Goal: Task Accomplishment & Management: Complete application form

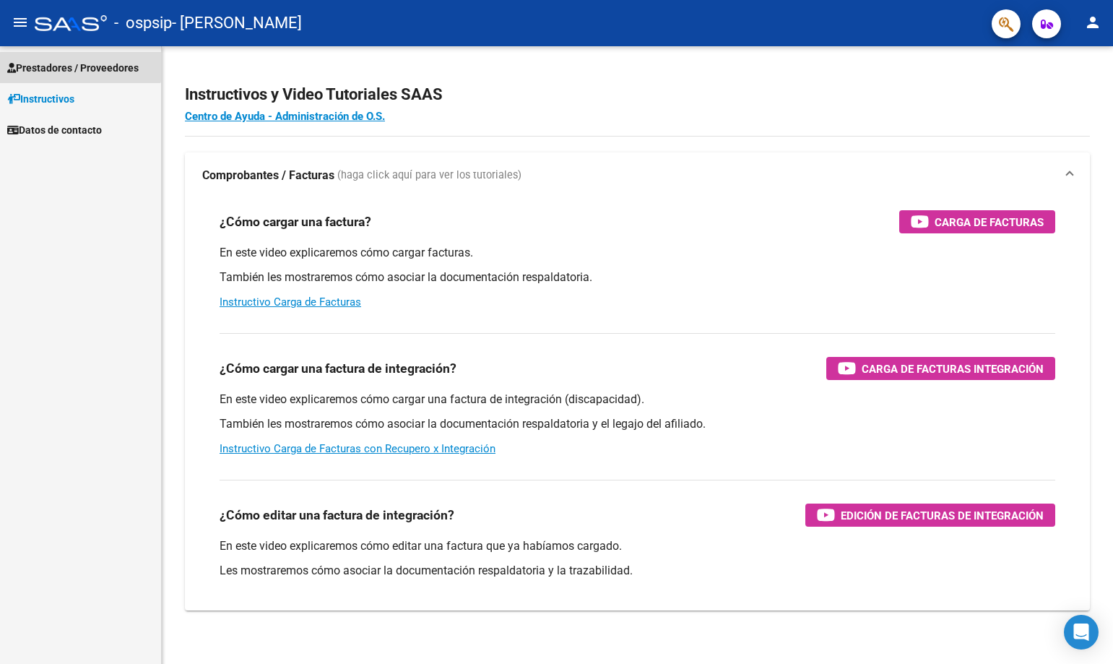
click at [74, 62] on span "Prestadores / Proveedores" at bounding box center [72, 68] width 131 height 16
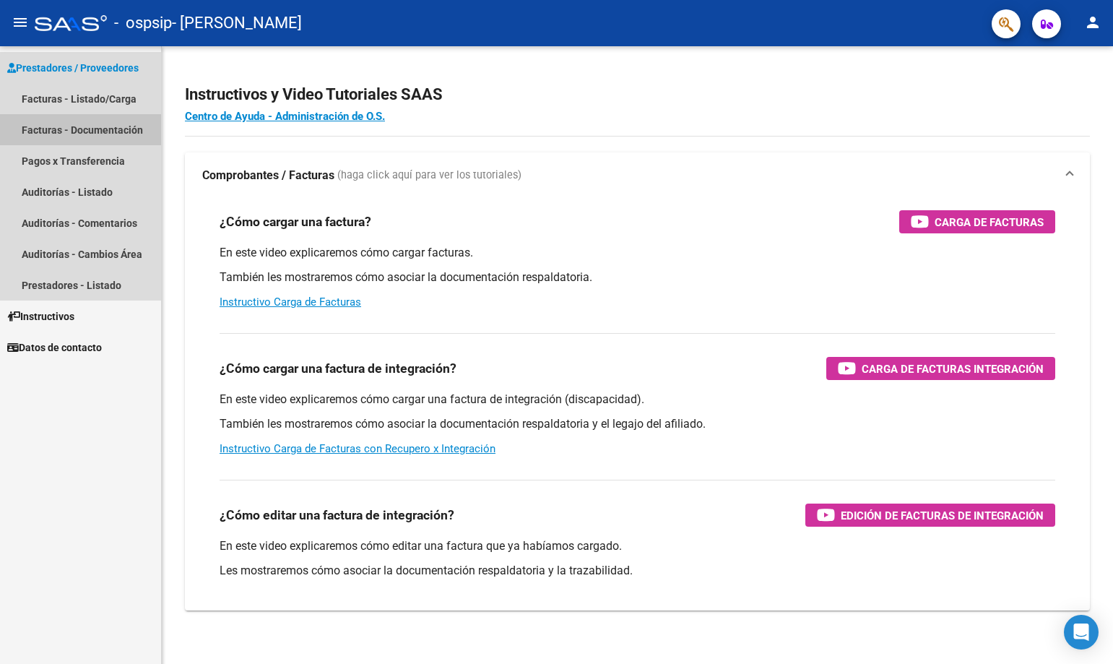
click at [80, 135] on link "Facturas - Documentación" at bounding box center [80, 129] width 161 height 31
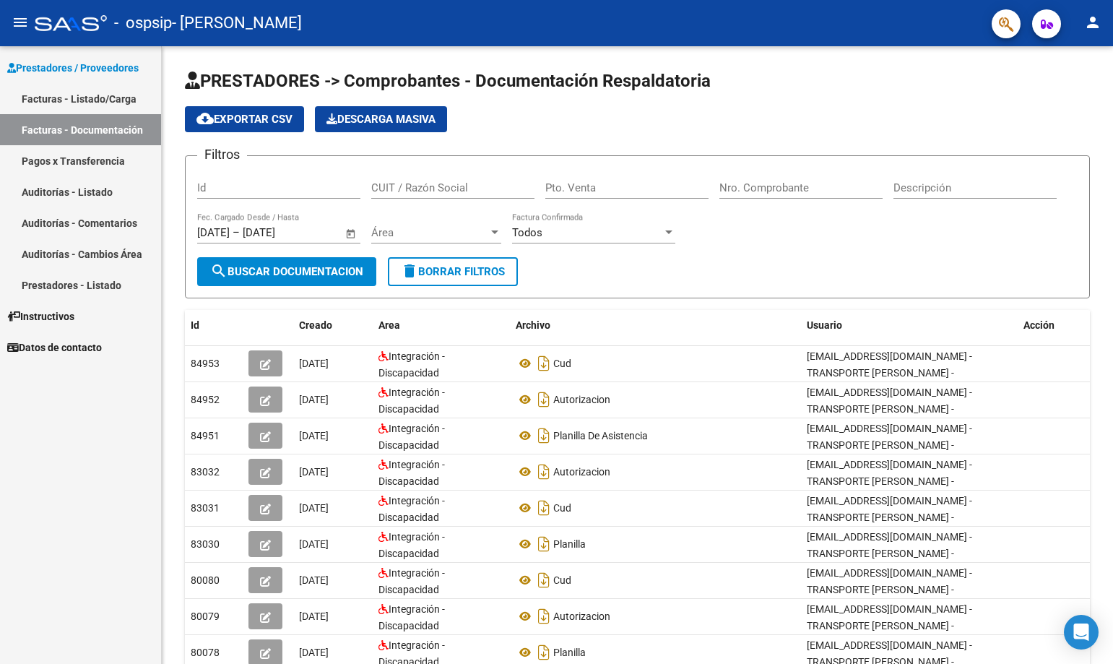
click at [110, 98] on link "Facturas - Listado/Carga" at bounding box center [80, 98] width 161 height 31
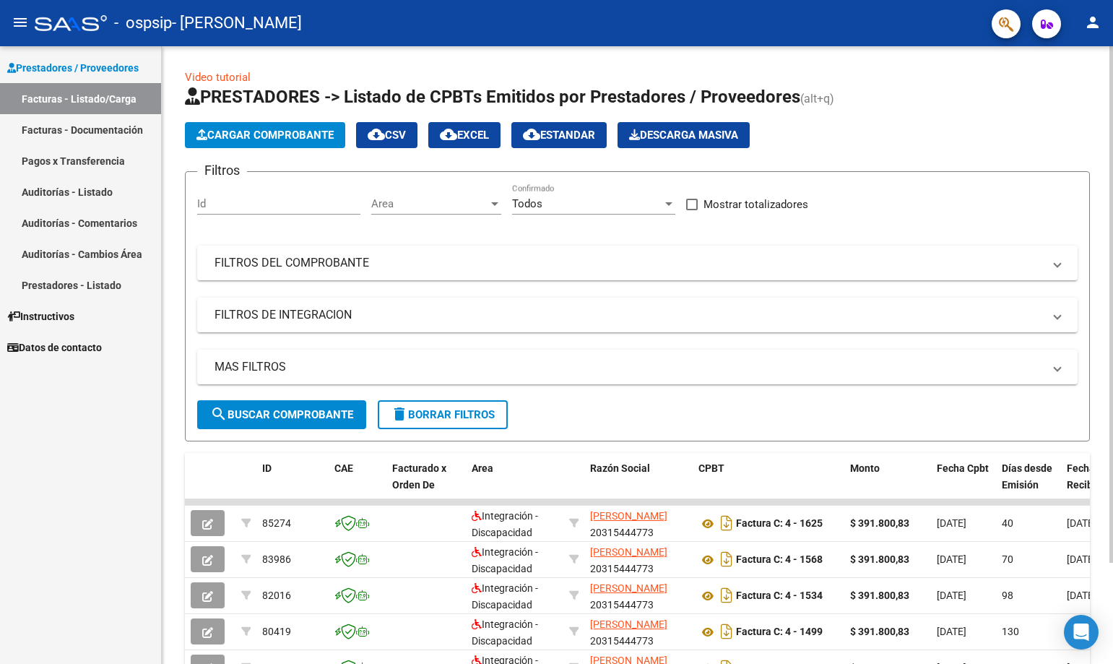
click at [303, 137] on span "Cargar Comprobante" at bounding box center [265, 135] width 137 height 13
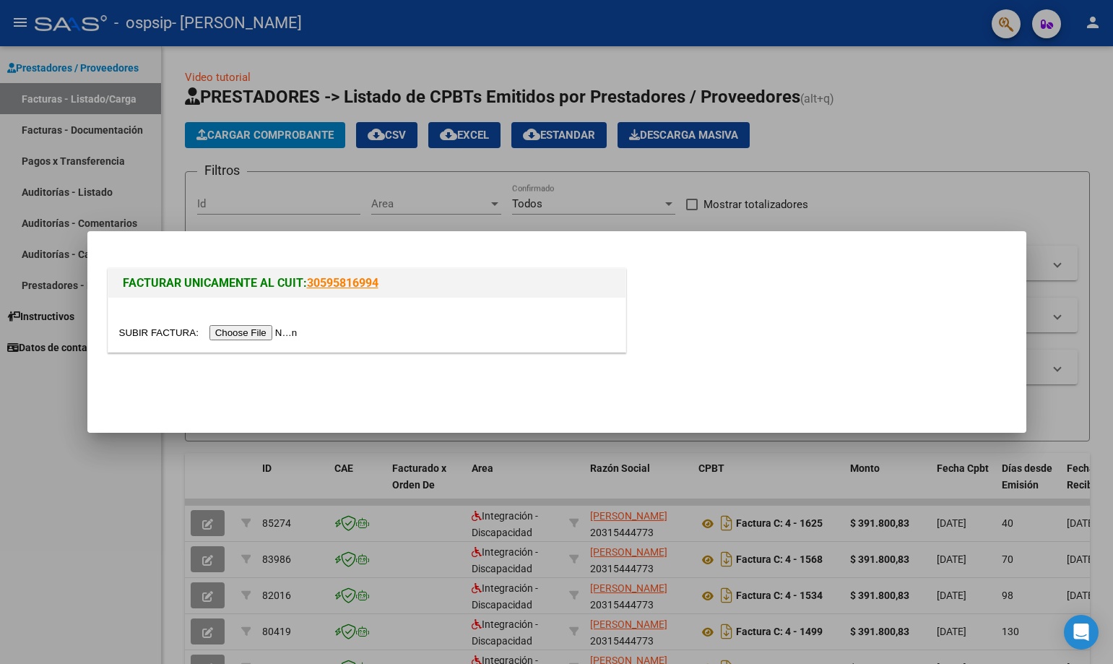
click at [254, 327] on input "file" at bounding box center [210, 332] width 183 height 15
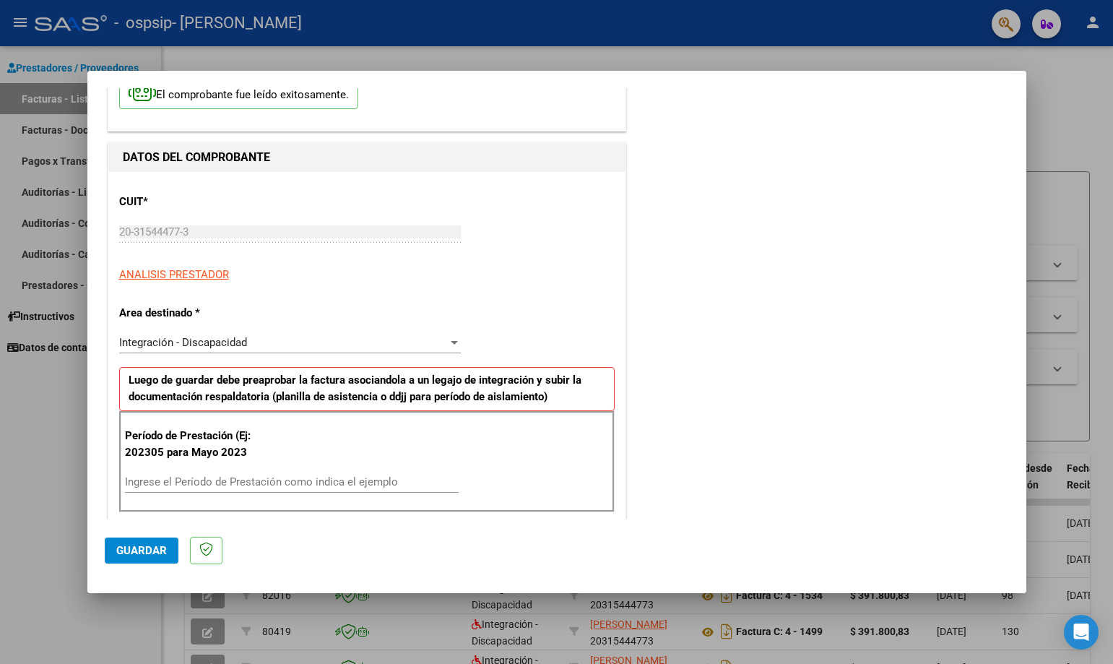
scroll to position [144, 0]
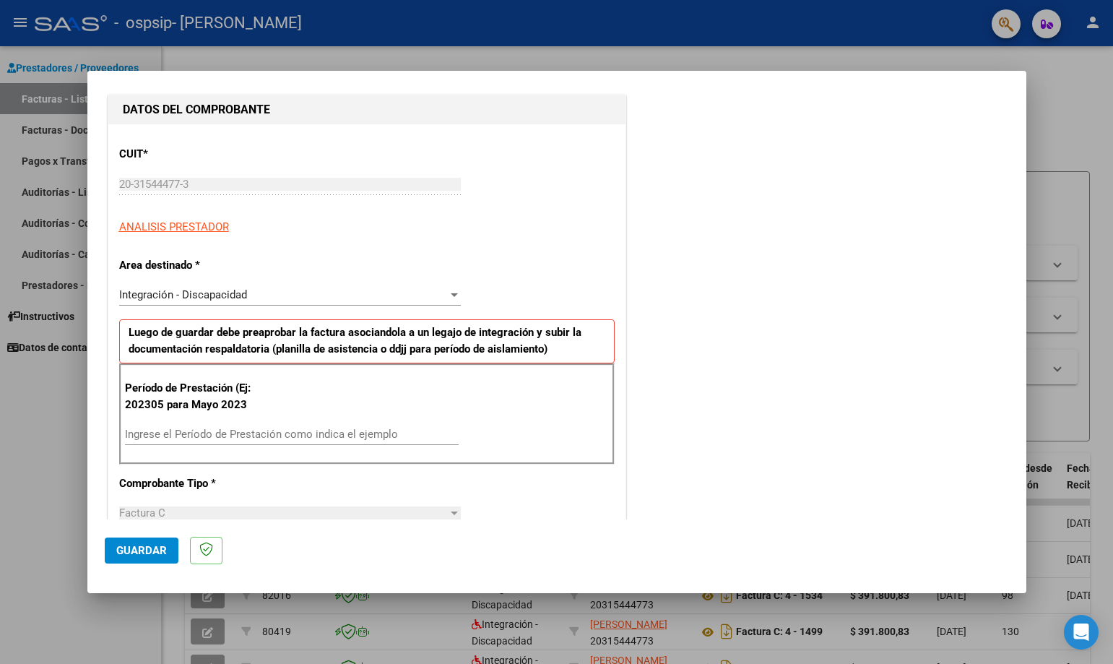
click at [420, 284] on div "Integración - Discapacidad Seleccionar Area" at bounding box center [290, 295] width 342 height 22
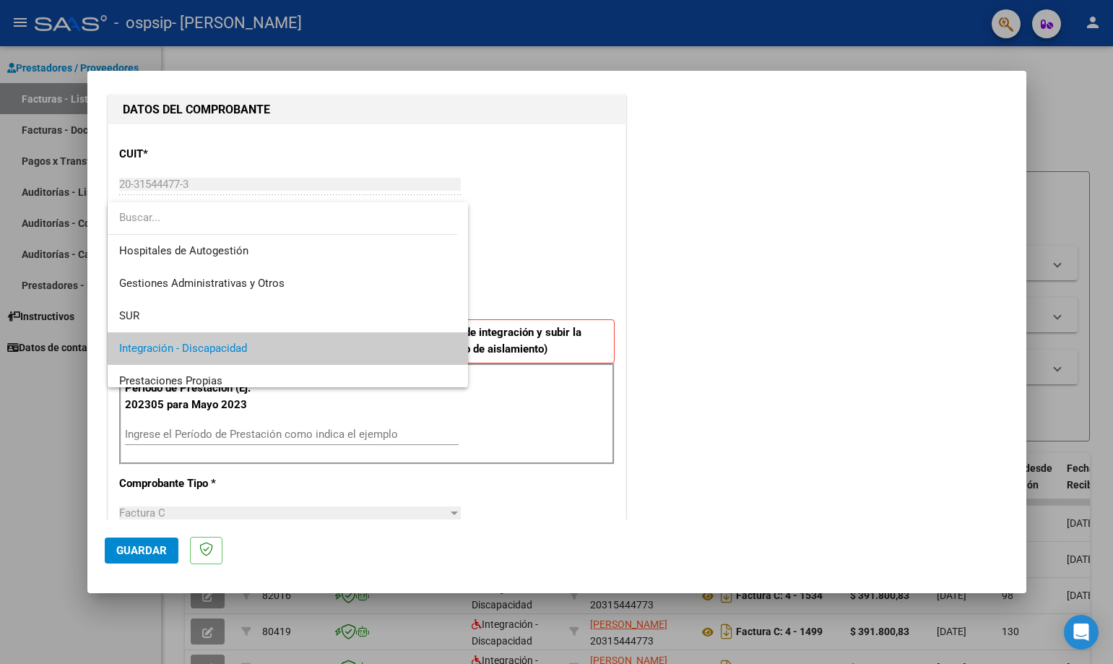
scroll to position [54, 0]
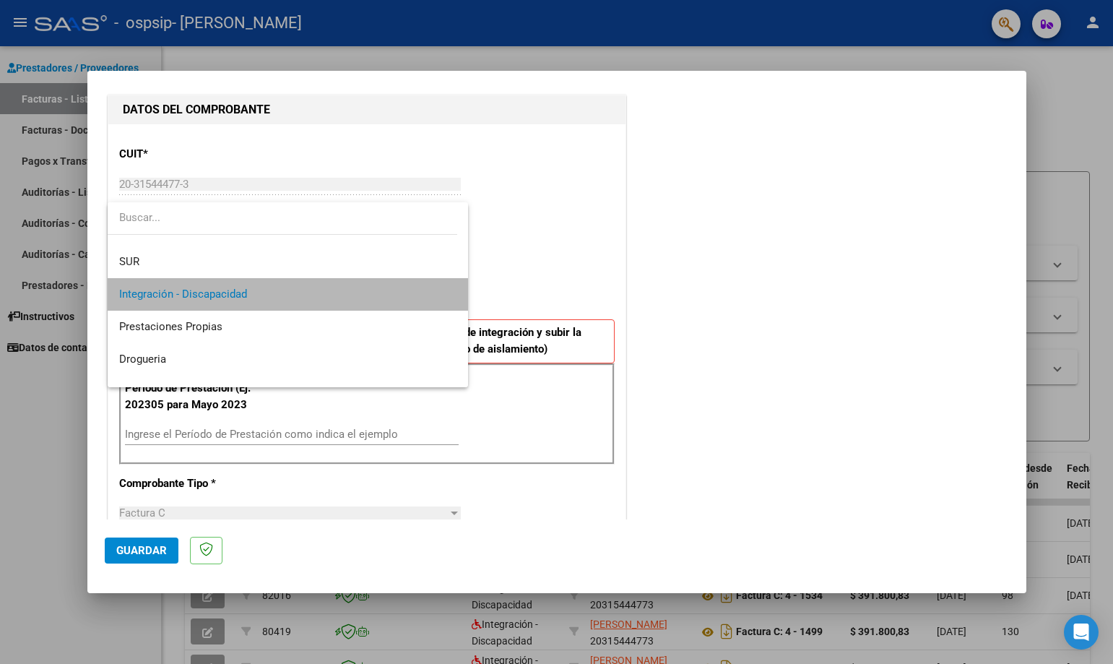
click at [405, 293] on span "Integración - Discapacidad" at bounding box center [287, 294] width 337 height 33
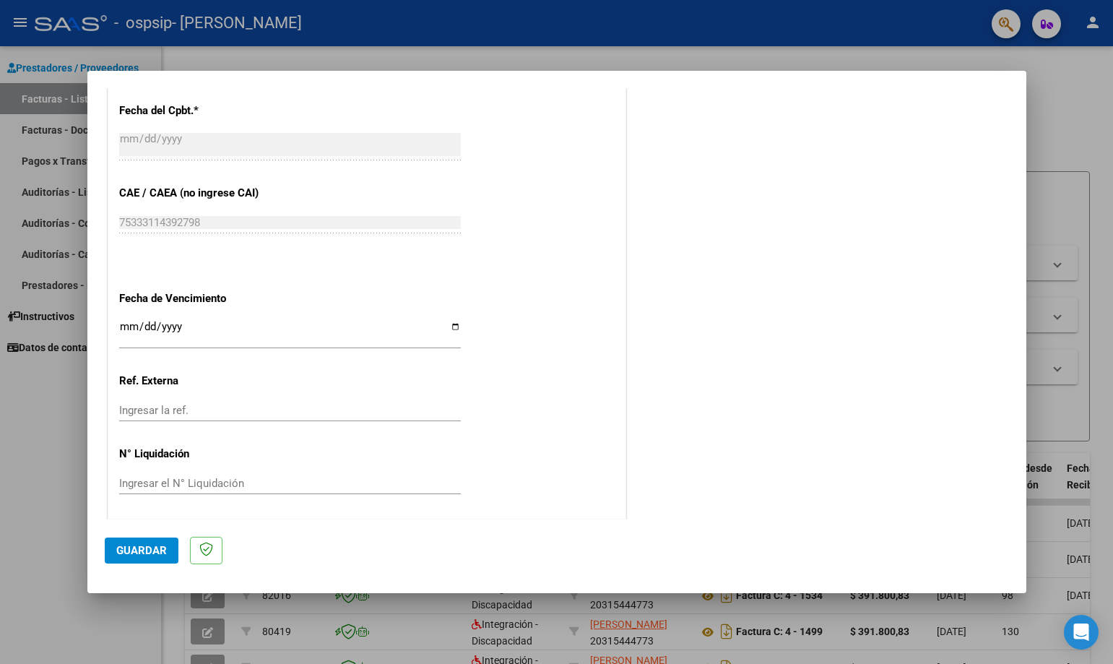
scroll to position [813, 0]
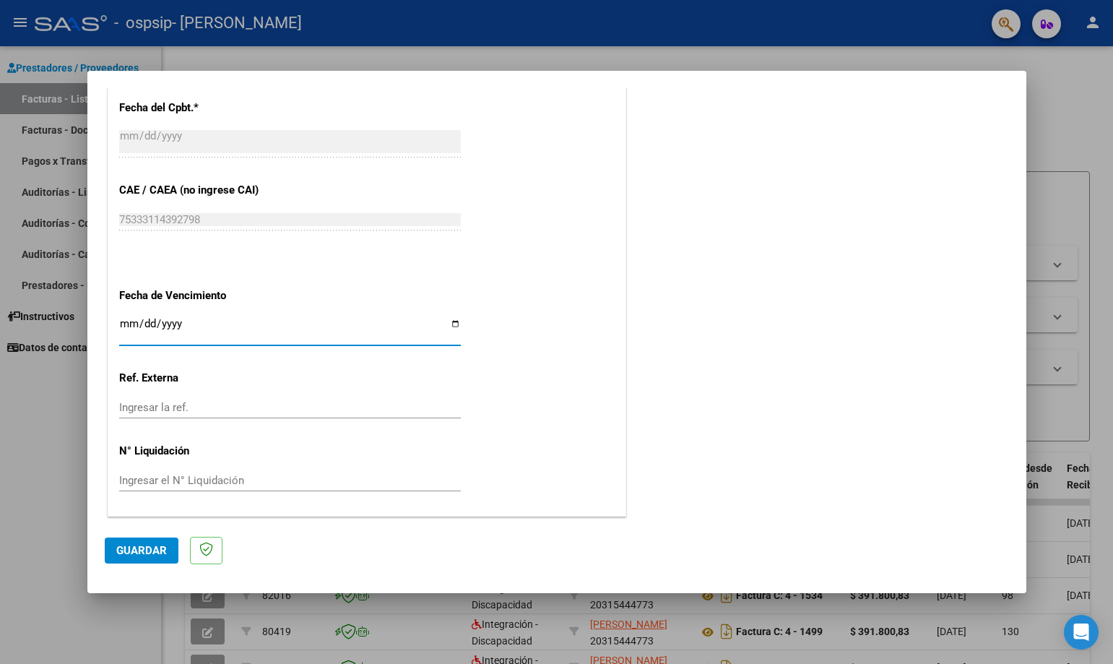
click at [451, 324] on input "Ingresar la fecha" at bounding box center [290, 329] width 342 height 23
type input "[DATE]"
click at [147, 553] on span "Guardar" at bounding box center [141, 550] width 51 height 13
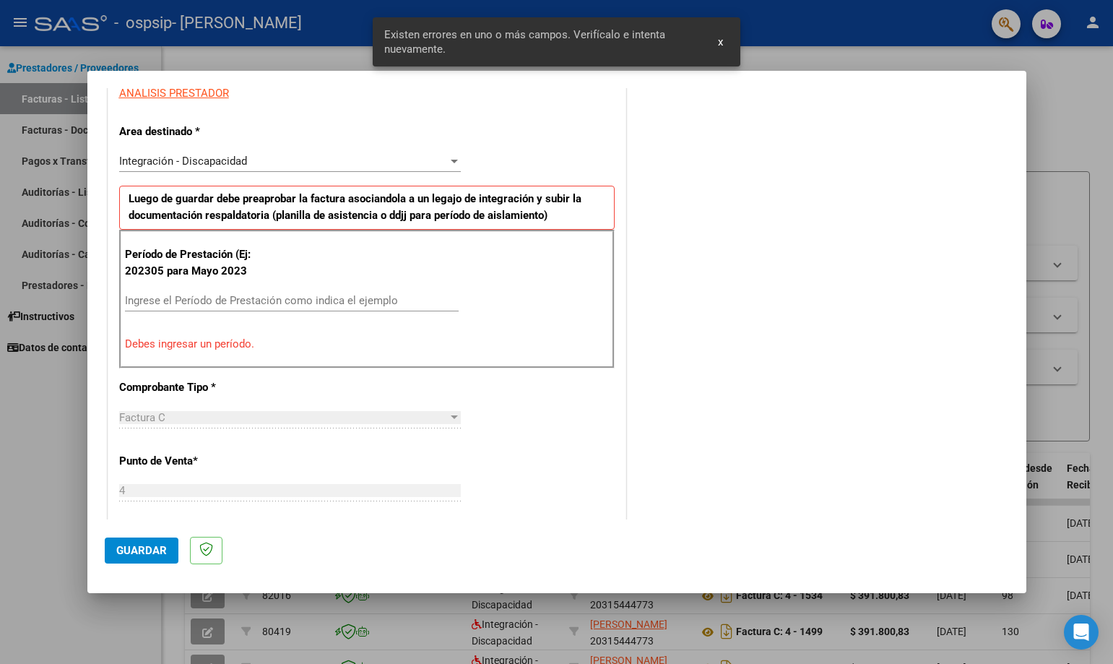
scroll to position [260, 0]
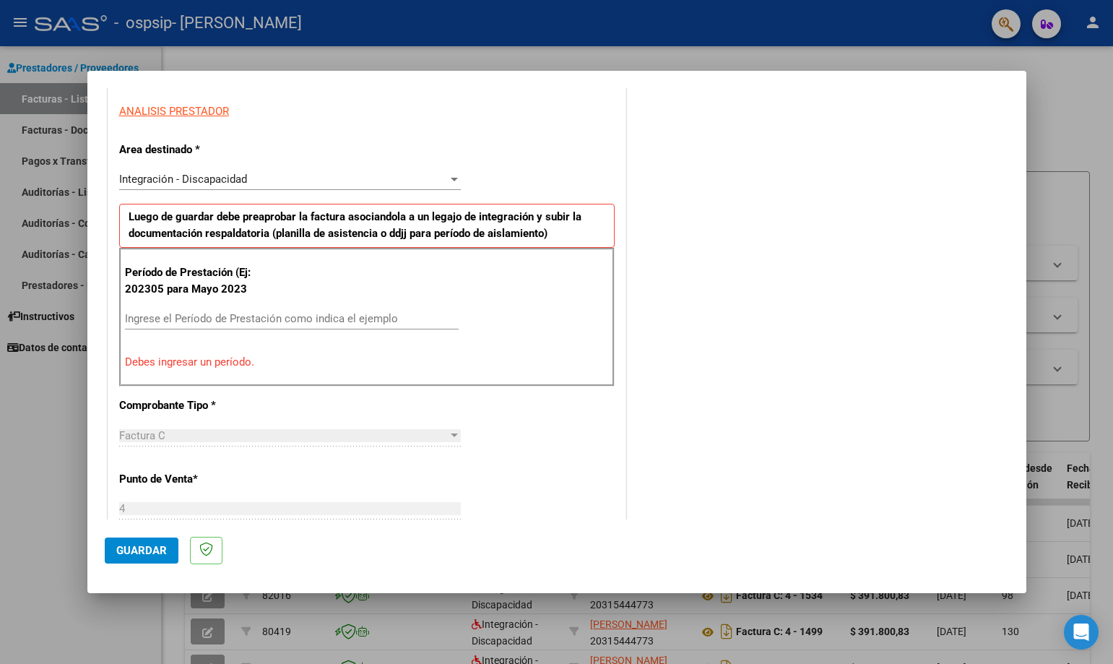
click at [324, 322] on input "Ingrese el Período de Prestación como indica el ejemplo" at bounding box center [292, 318] width 334 height 13
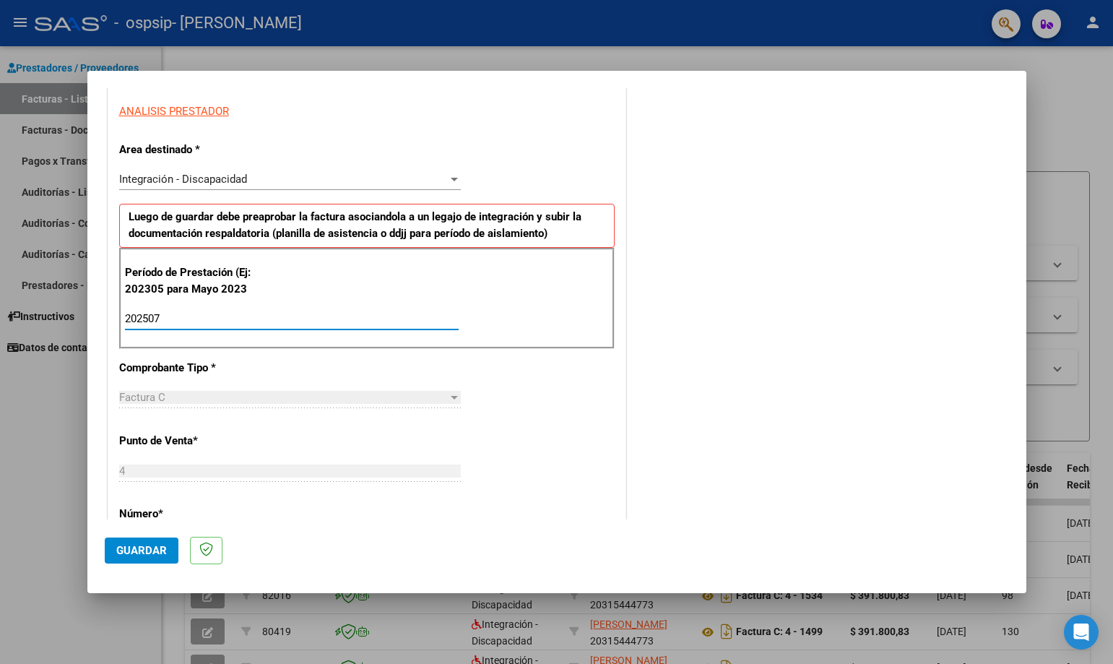
type input "202507"
click at [137, 554] on span "Guardar" at bounding box center [141, 550] width 51 height 13
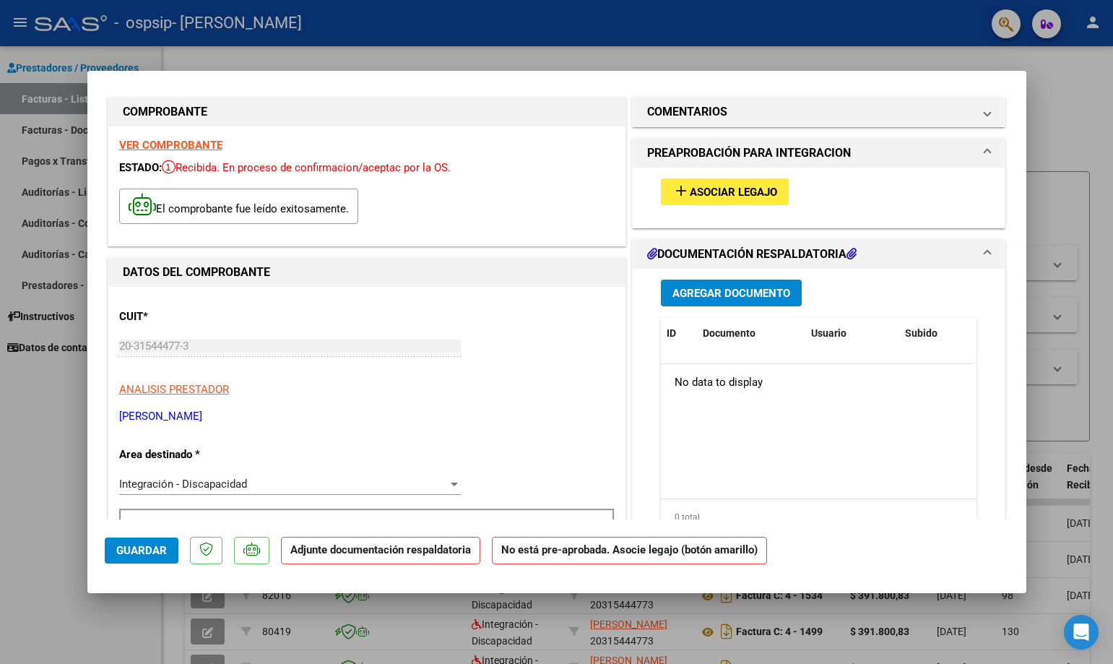
scroll to position [0, 0]
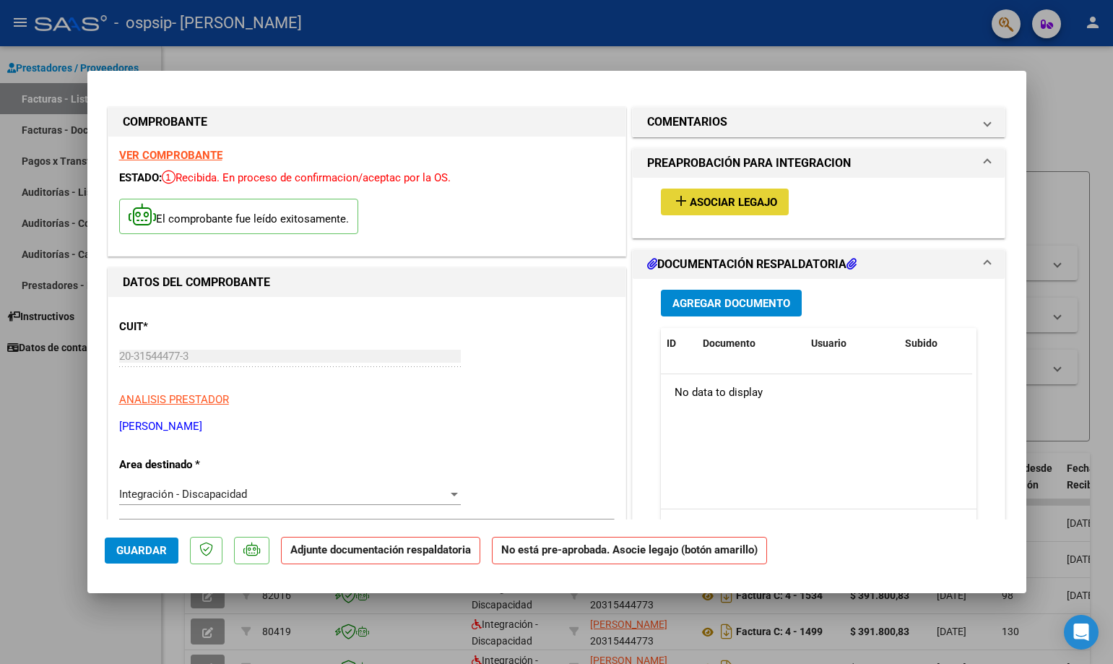
click at [754, 207] on span "Asociar Legajo" at bounding box center [733, 202] width 87 height 13
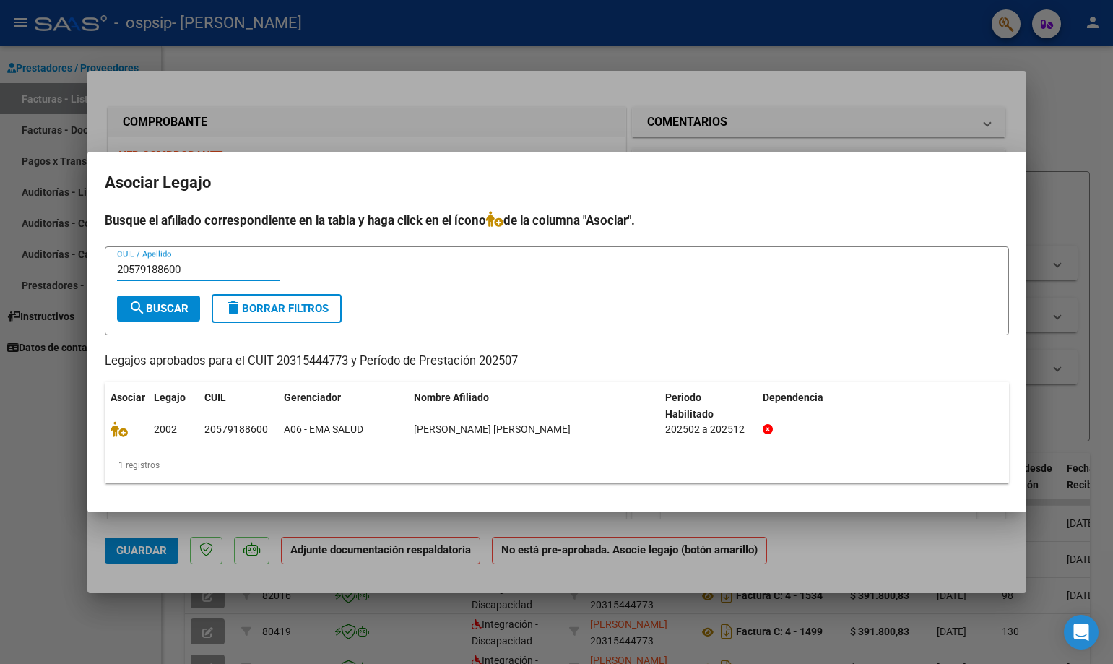
type input "20579188600"
click at [168, 316] on button "search Buscar" at bounding box center [158, 309] width 83 height 26
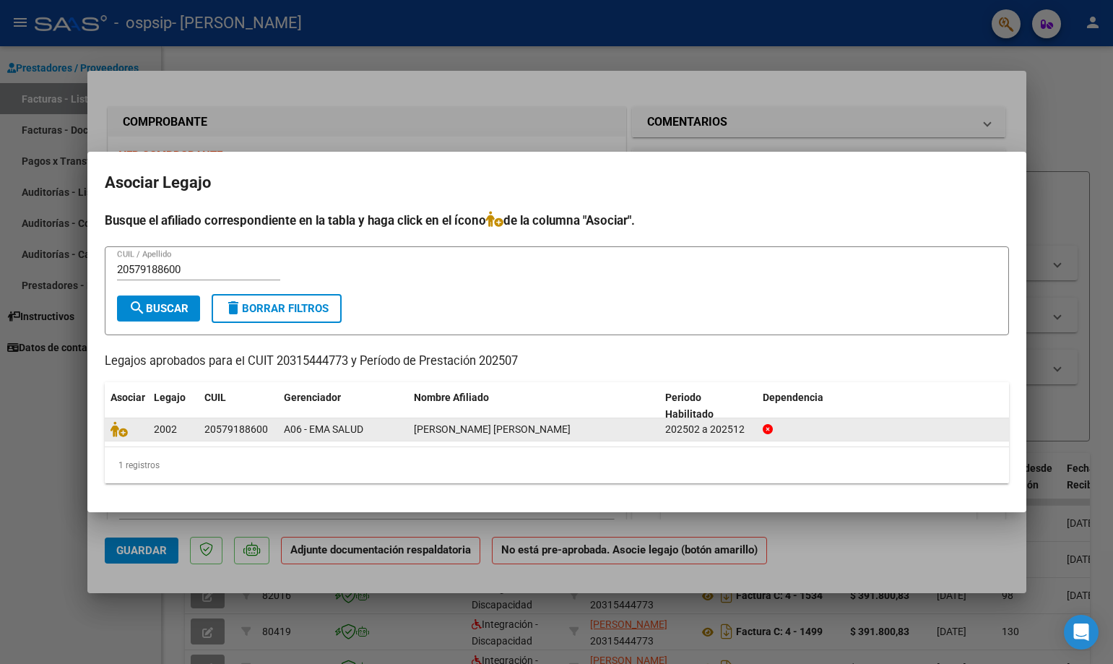
click at [453, 431] on span "[PERSON_NAME] [PERSON_NAME]" at bounding box center [492, 429] width 157 height 12
click at [123, 438] on datatable-body-cell at bounding box center [126, 429] width 43 height 22
click at [125, 436] on icon at bounding box center [119, 429] width 17 height 16
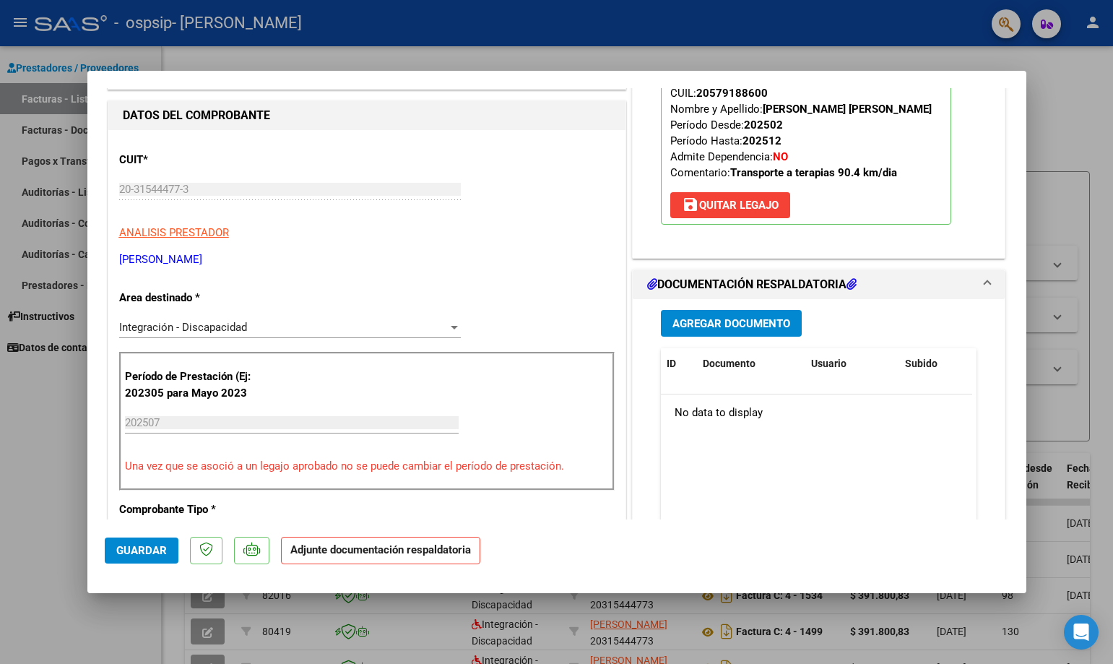
scroll to position [217, 0]
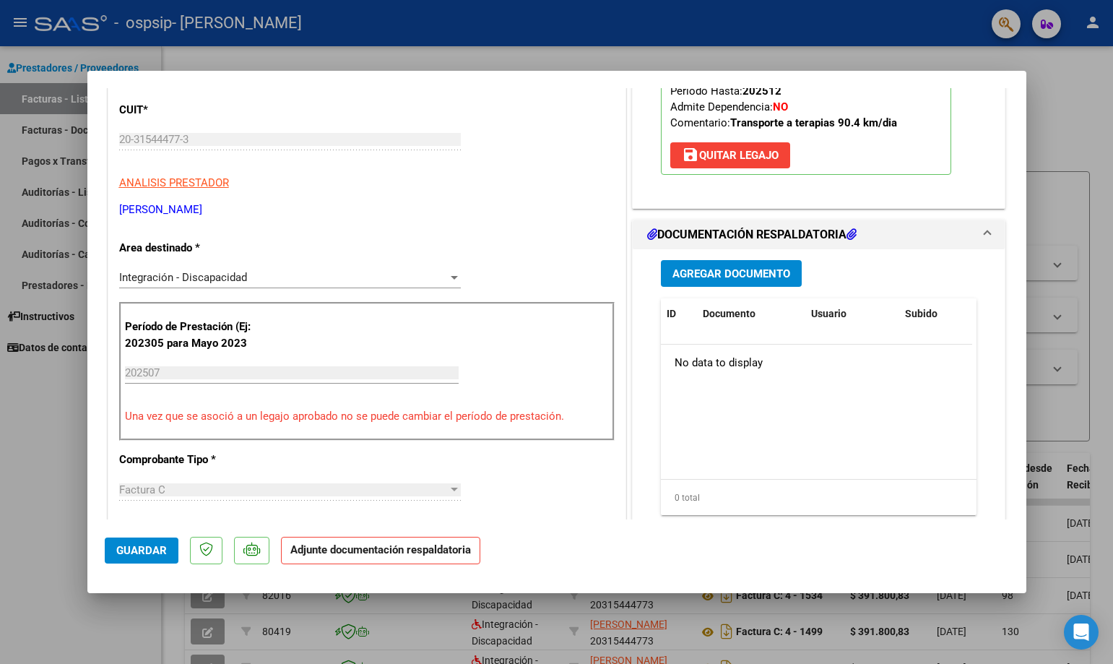
click at [705, 269] on span "Agregar Documento" at bounding box center [732, 273] width 118 height 13
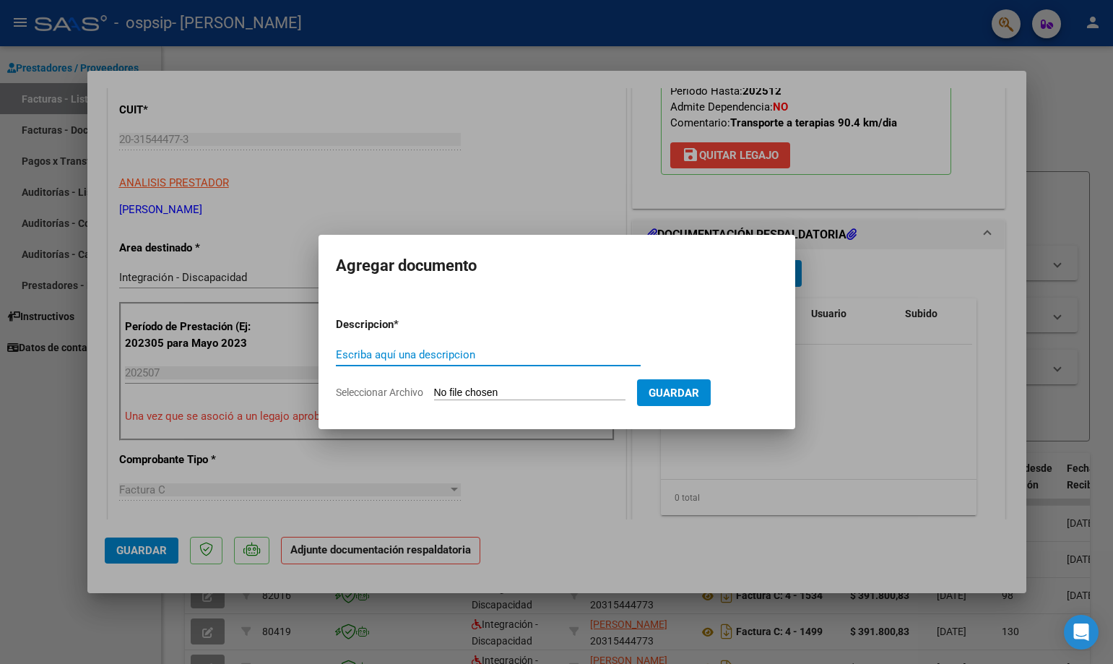
click at [418, 358] on input "Escriba aquí una descripcion" at bounding box center [488, 354] width 305 height 13
click at [440, 355] on input "Escriba aquí una descripcion" at bounding box center [488, 354] width 305 height 13
drag, startPoint x: 707, startPoint y: 392, endPoint x: 733, endPoint y: 391, distance: 26.0
click at [699, 391] on span "Guardar" at bounding box center [674, 393] width 51 height 13
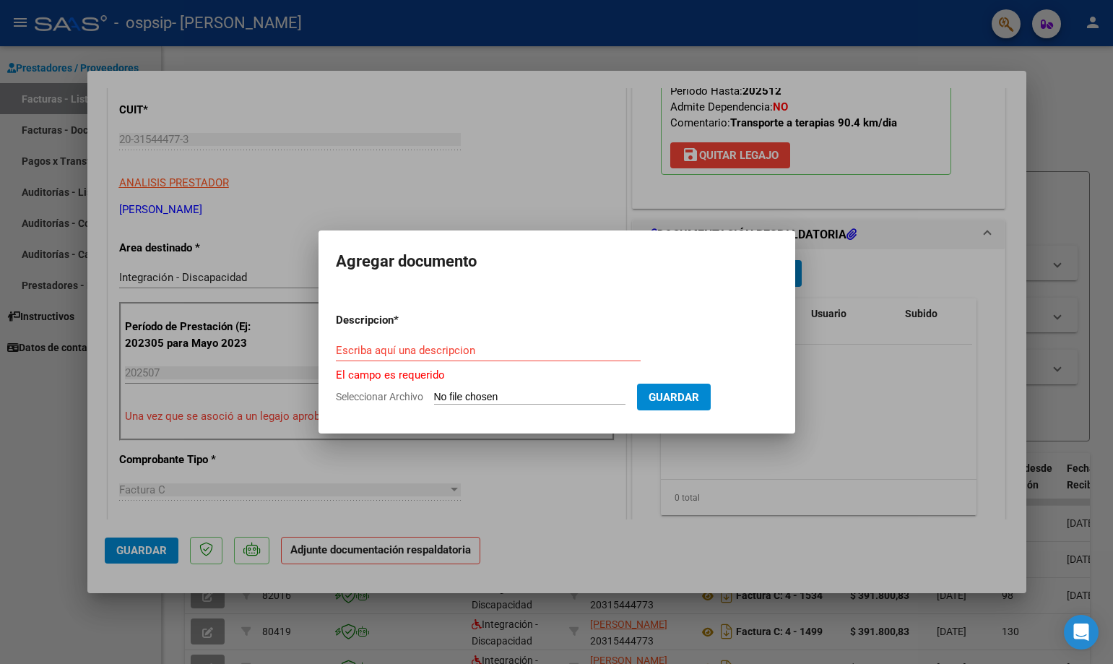
click at [923, 378] on div at bounding box center [556, 332] width 1113 height 664
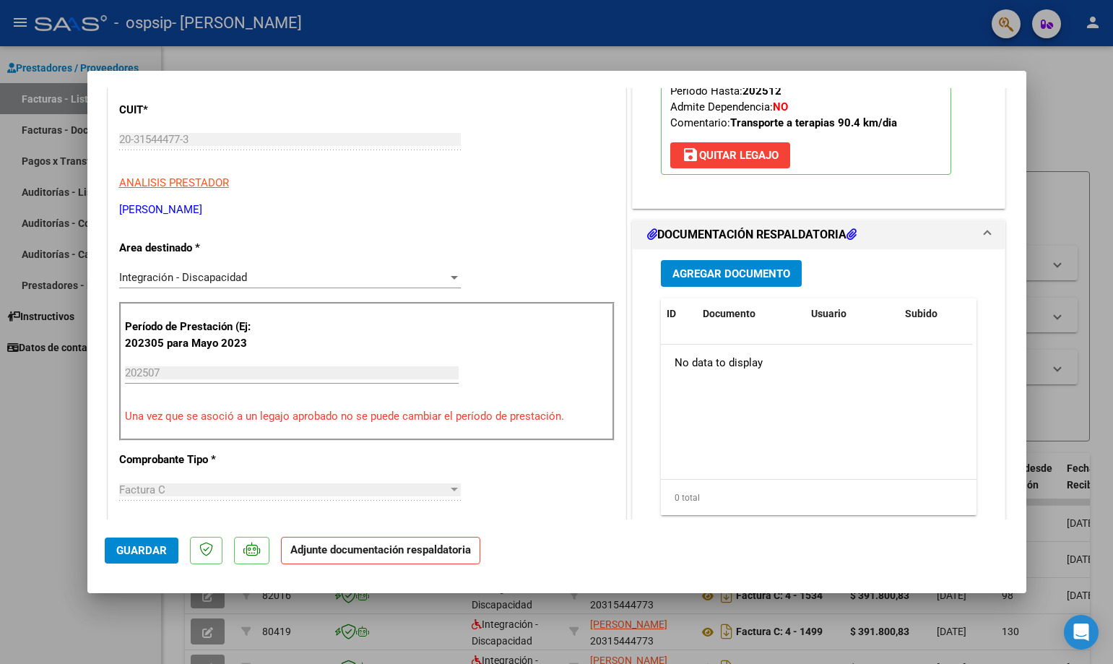
click at [54, 131] on div at bounding box center [556, 332] width 1113 height 664
type input "$ 0,00"
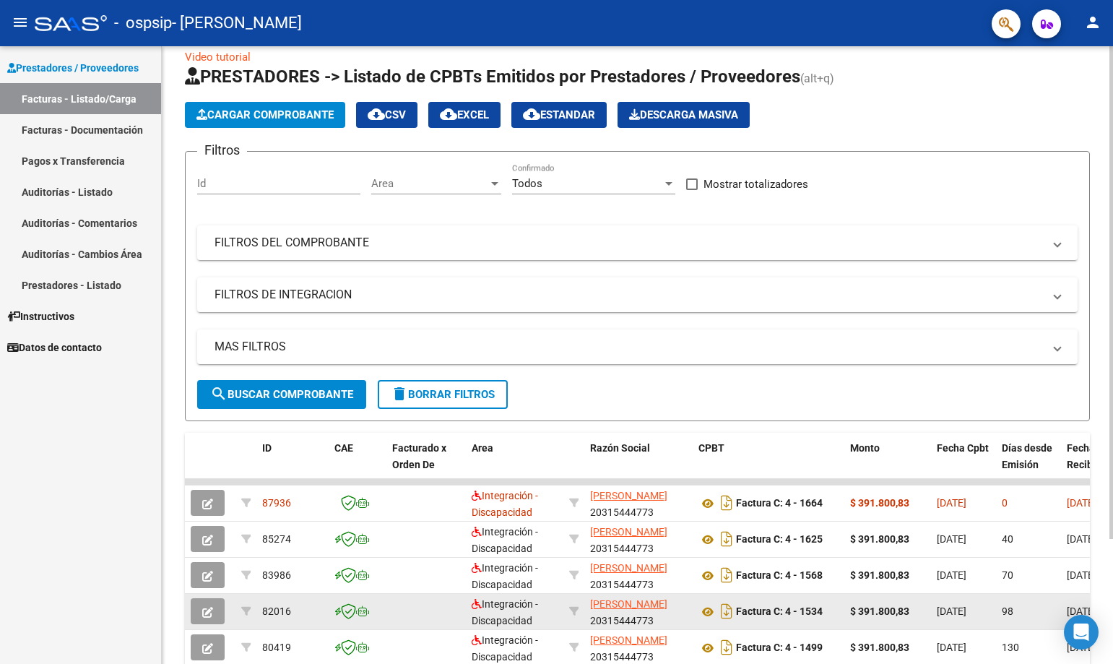
scroll to position [72, 0]
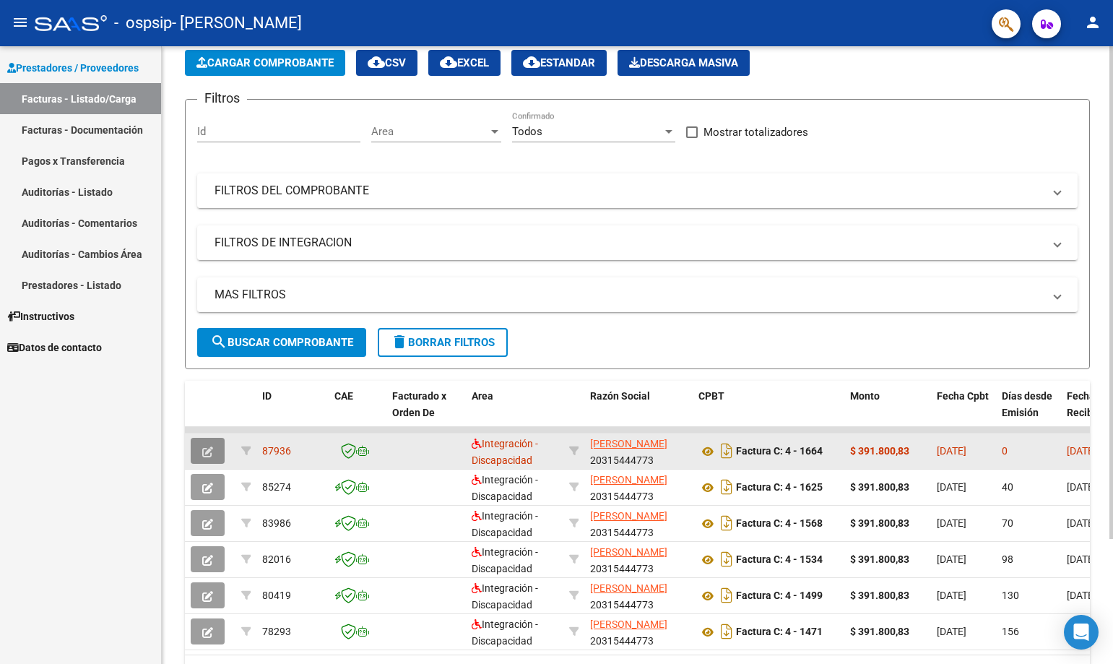
click at [215, 448] on button "button" at bounding box center [208, 451] width 34 height 26
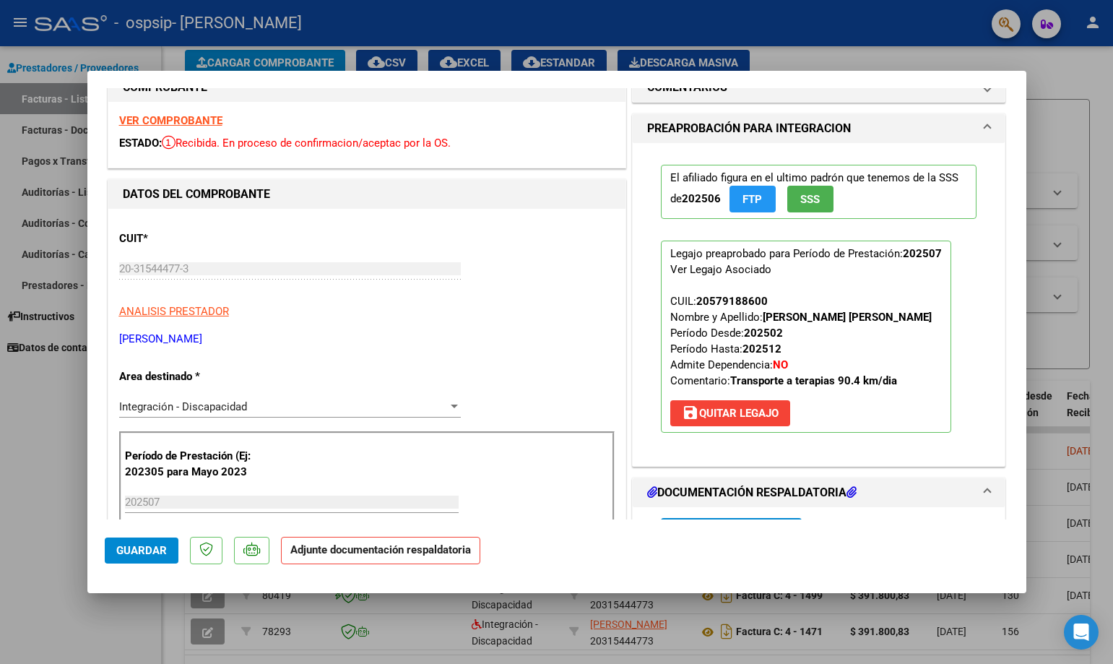
scroll to position [0, 0]
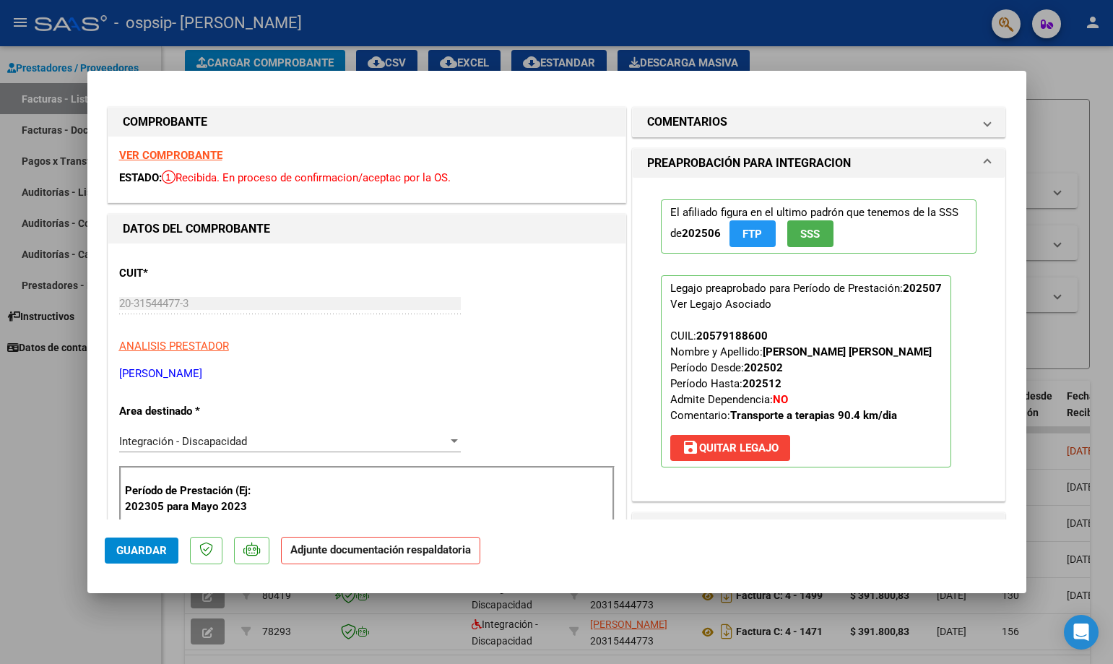
click at [0, 524] on div at bounding box center [556, 332] width 1113 height 664
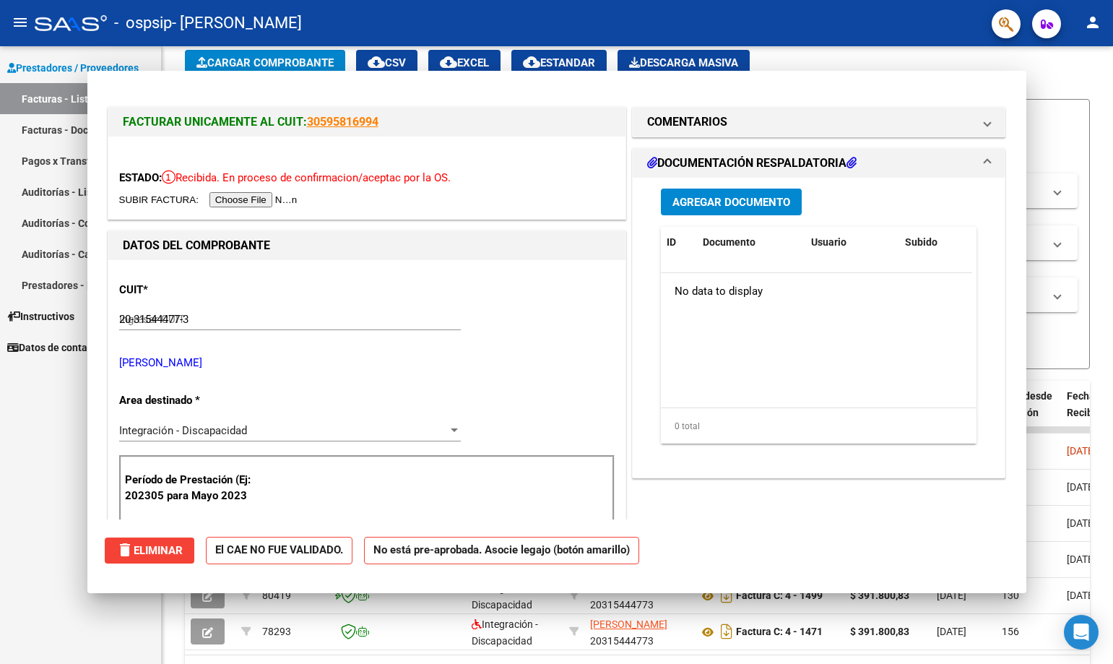
type input "$ 0,00"
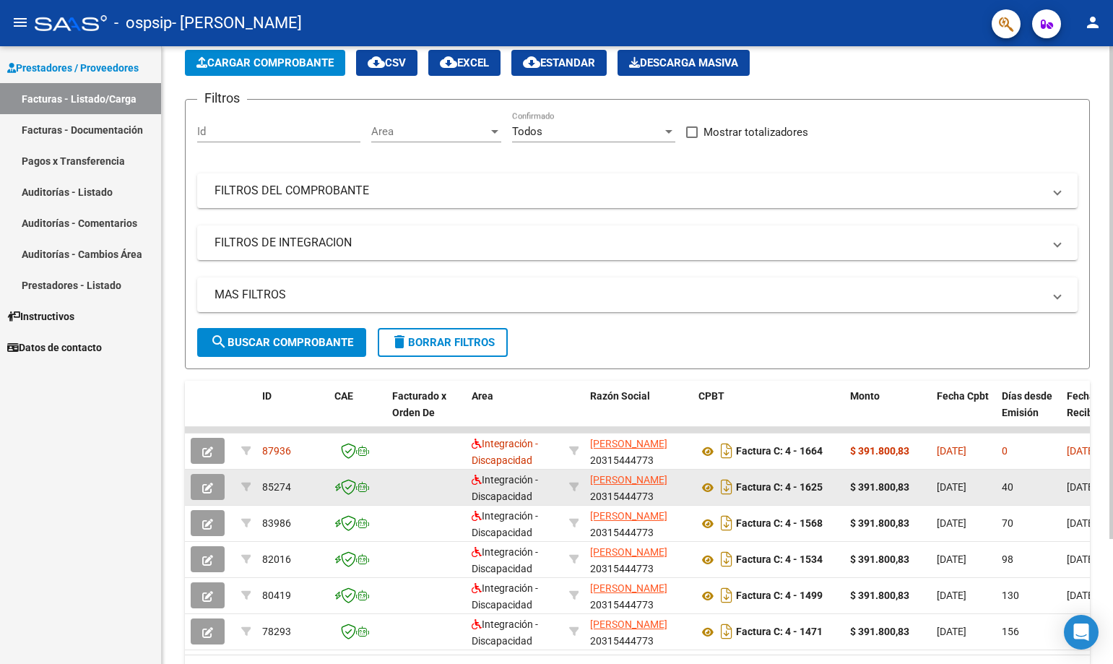
click at [210, 493] on icon "button" at bounding box center [207, 488] width 11 height 11
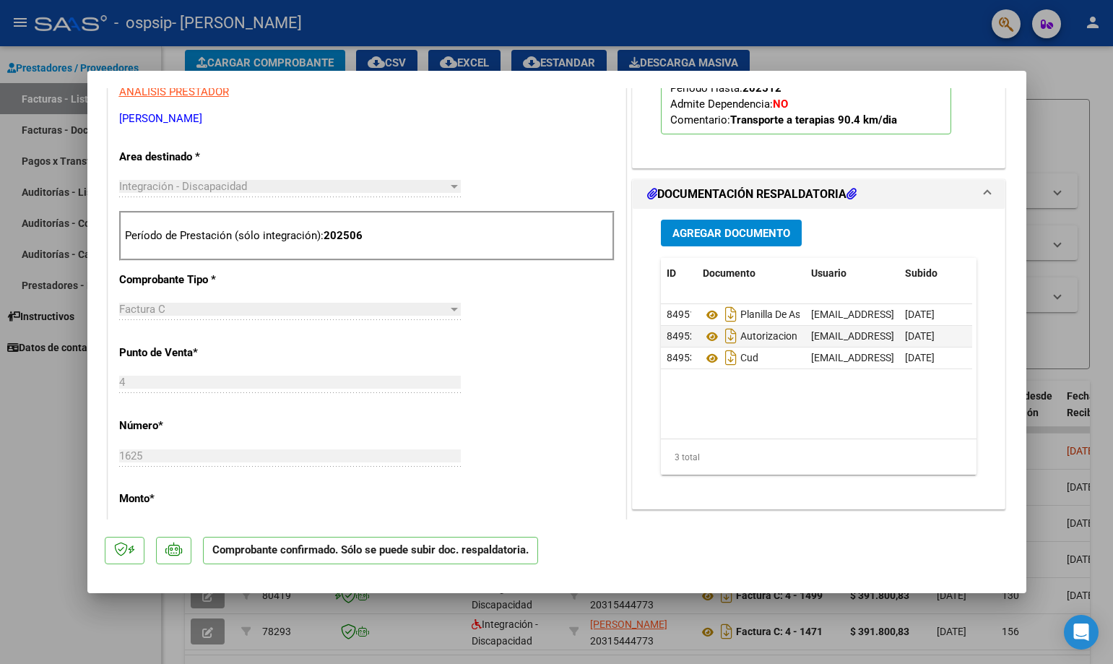
scroll to position [433, 0]
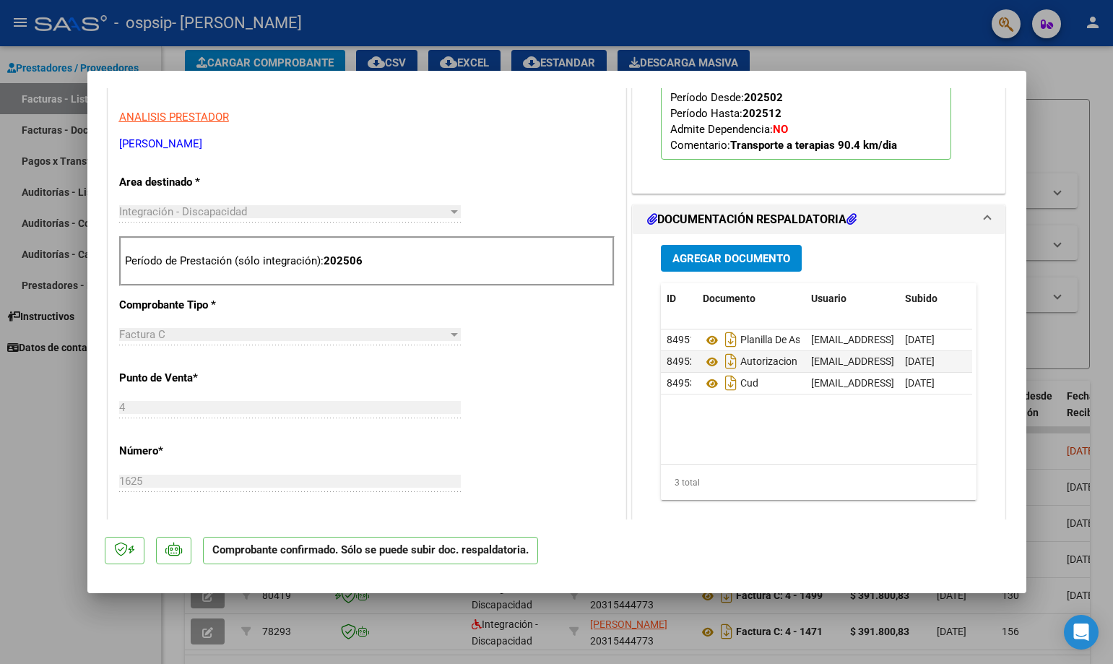
click at [1083, 124] on div at bounding box center [556, 332] width 1113 height 664
type input "$ 0,00"
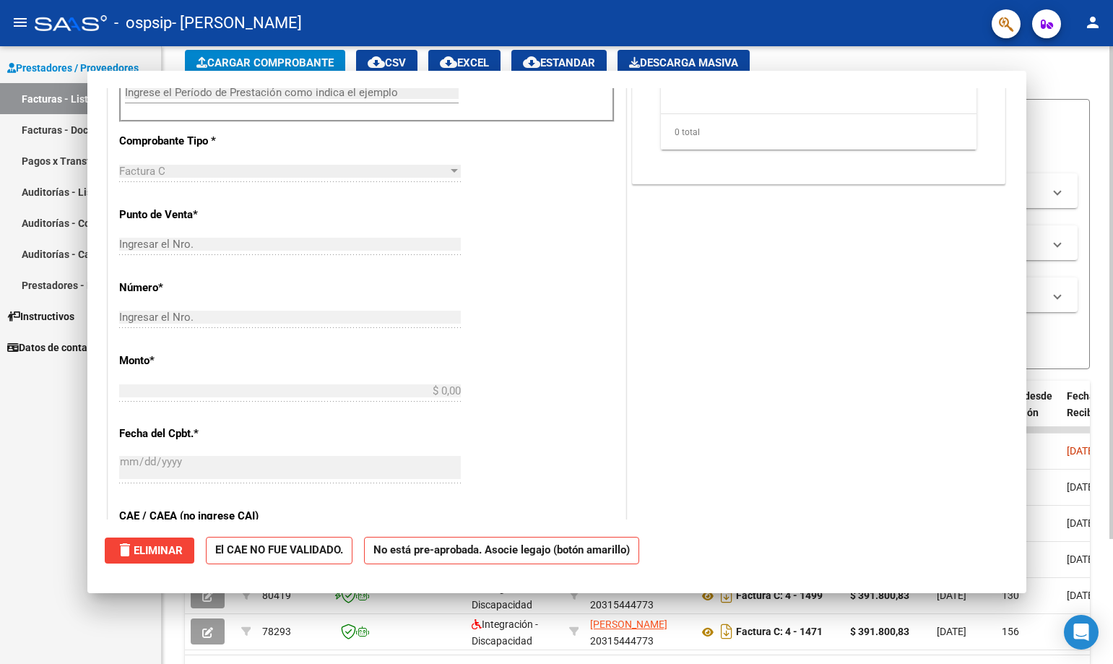
scroll to position [0, 0]
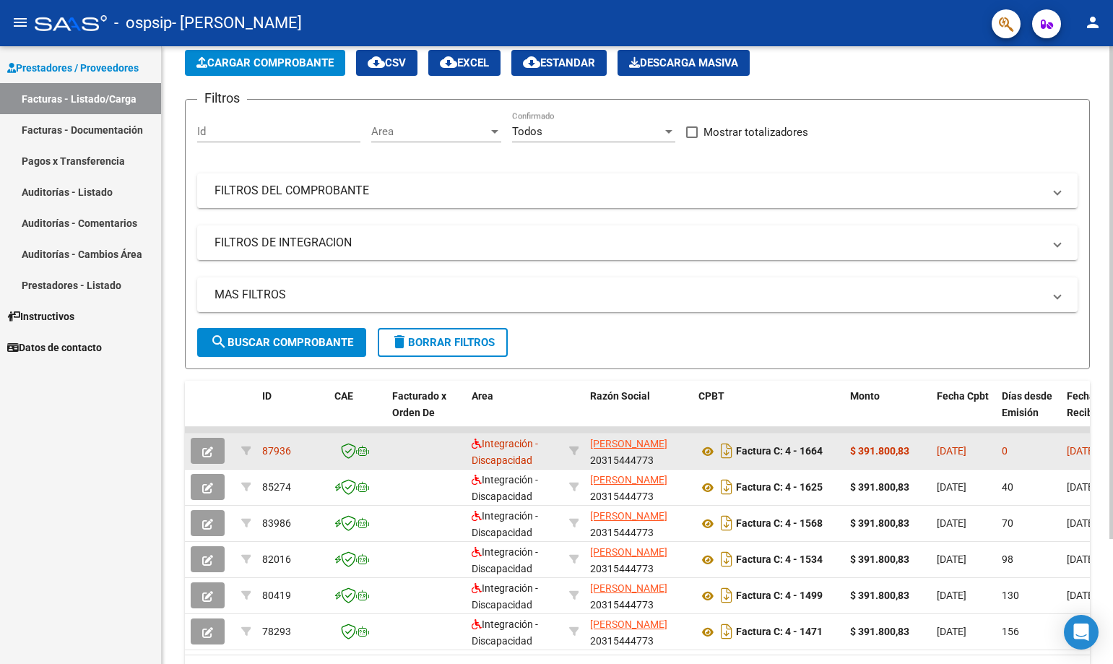
click at [212, 447] on icon "button" at bounding box center [207, 452] width 11 height 11
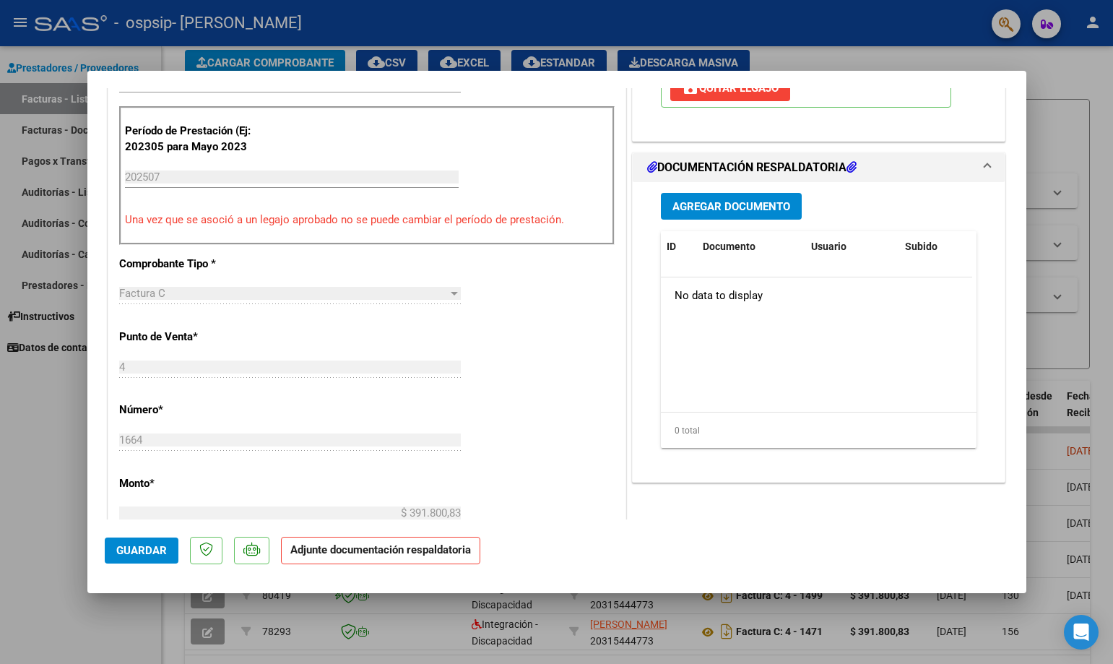
scroll to position [361, 0]
click at [737, 207] on span "Agregar Documento" at bounding box center [732, 205] width 118 height 13
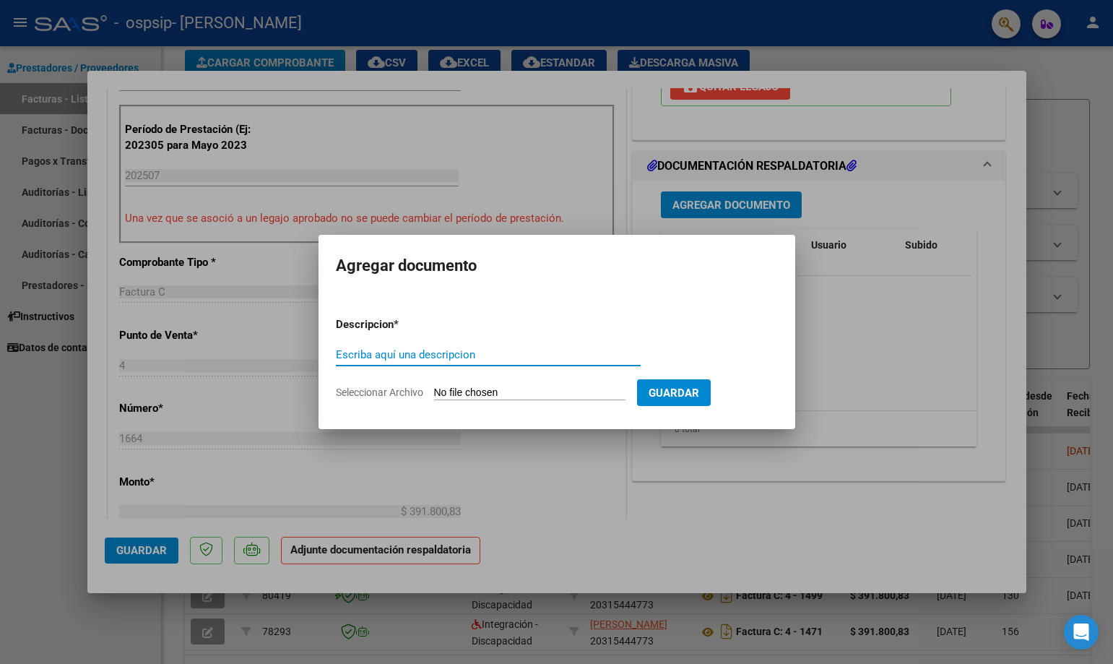
click at [530, 361] on input "Escriba aquí una descripcion" at bounding box center [488, 354] width 305 height 13
type input "PLANILLA"
click at [579, 392] on input "Seleccionar Archivo" at bounding box center [529, 394] width 191 height 14
type input "C:\fakepath\[PERSON_NAME] BENICIO13082025.pdf"
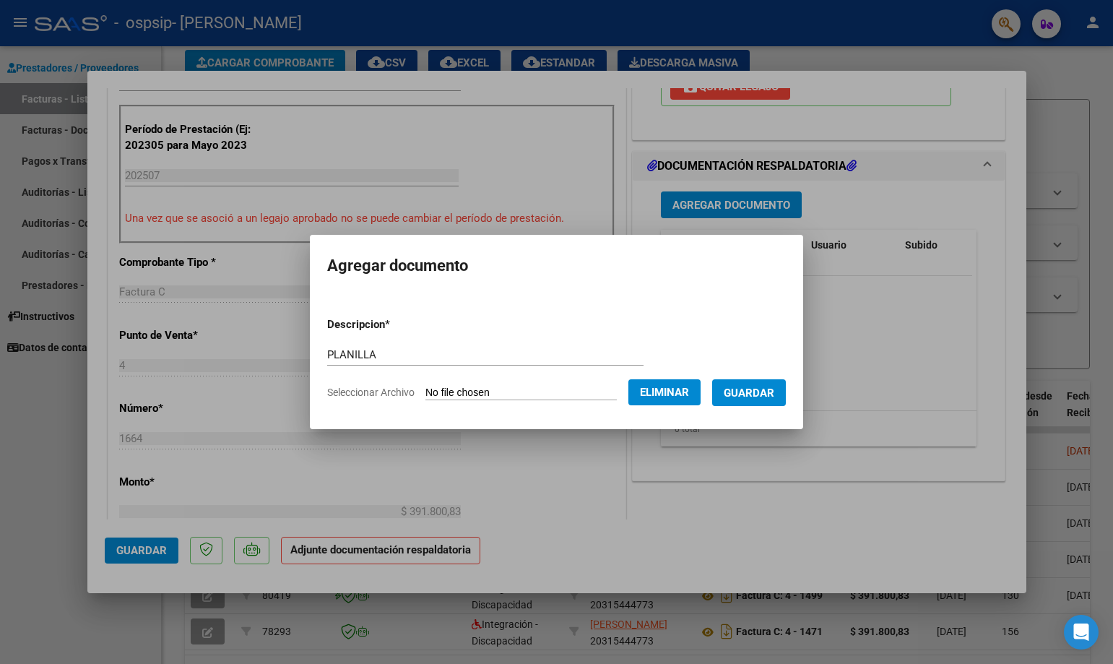
click at [756, 394] on span "Guardar" at bounding box center [749, 393] width 51 height 13
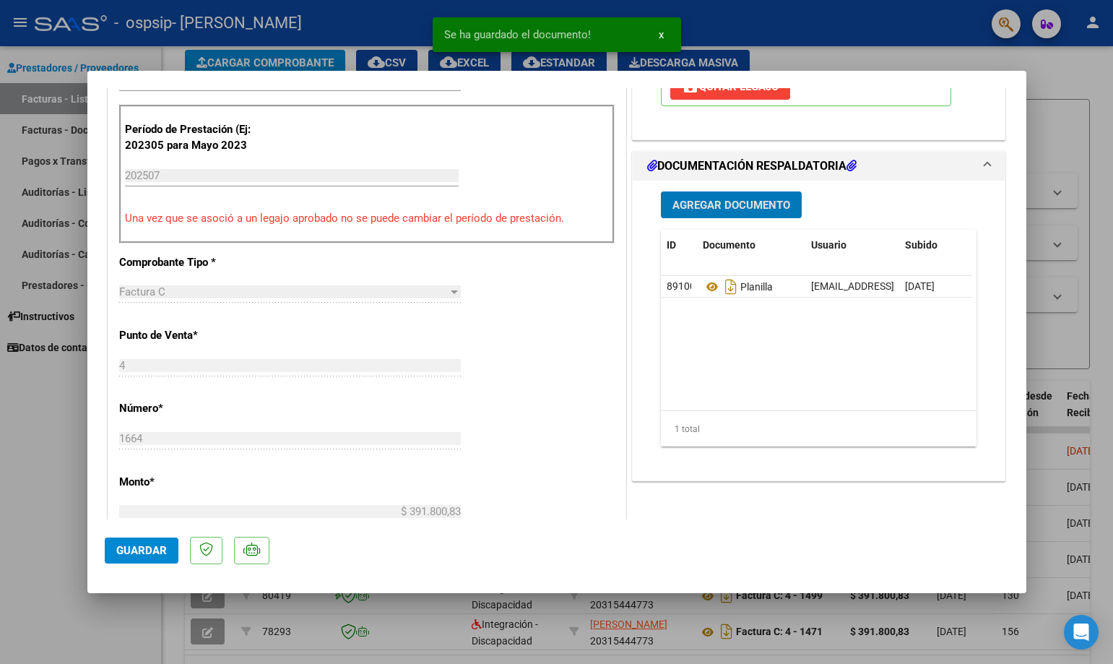
click at [697, 212] on span "Agregar Documento" at bounding box center [732, 205] width 118 height 13
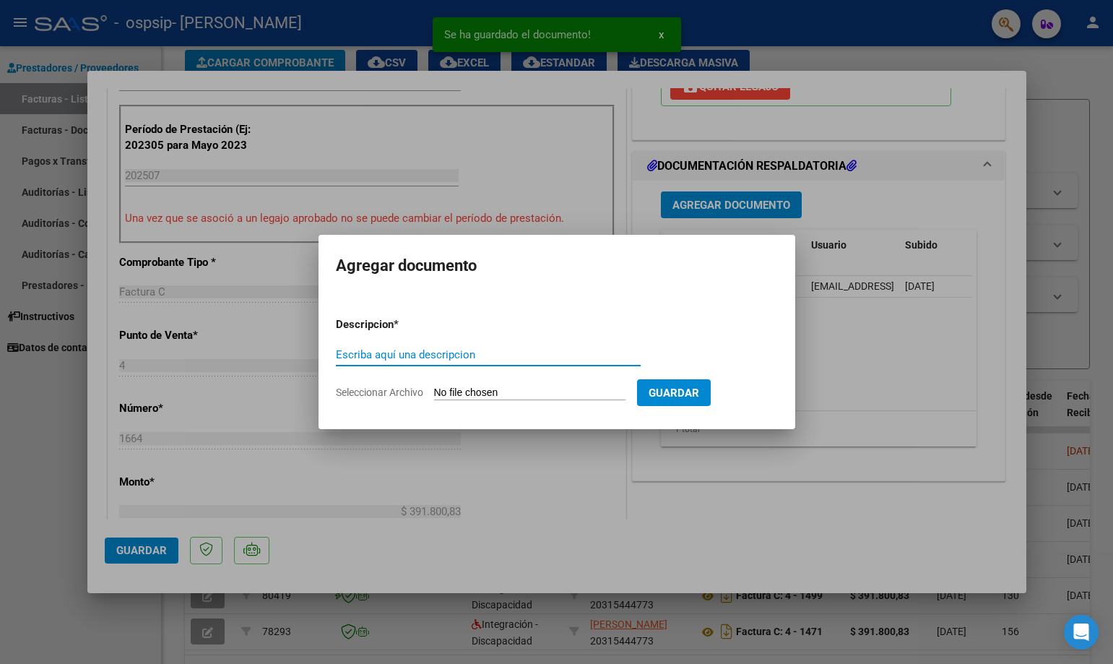
click at [482, 350] on input "Escriba aquí una descripcion" at bounding box center [488, 354] width 305 height 13
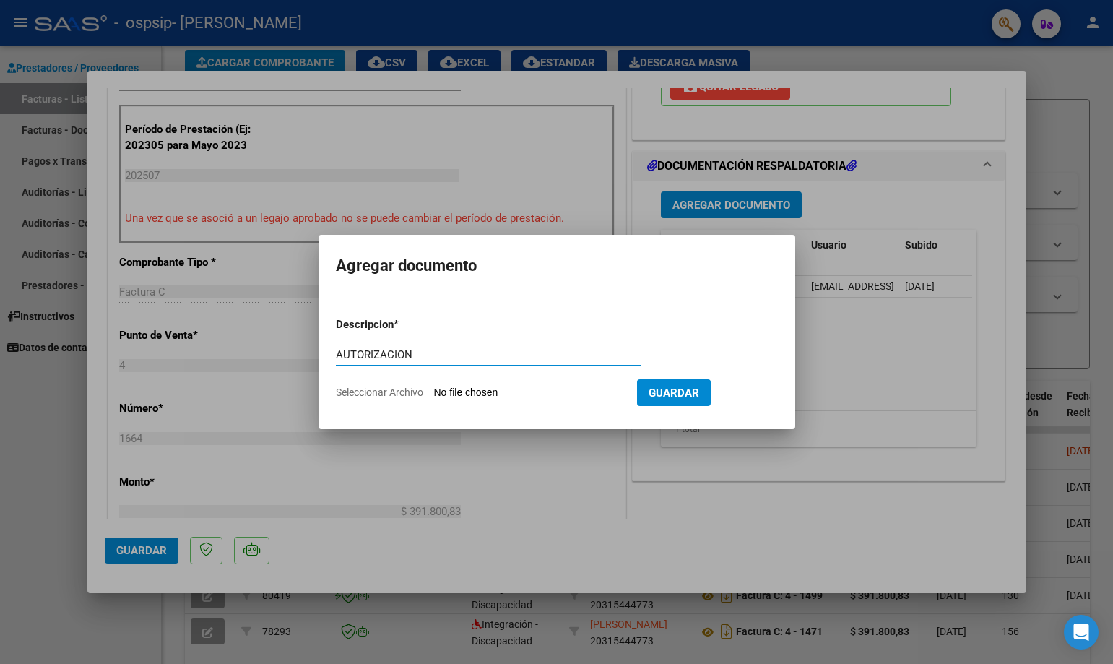
type input "AUTORIZACION"
click at [498, 394] on input "Seleccionar Archivo" at bounding box center [529, 394] width 191 height 14
type input "C:\fakepath\[PERSON_NAME] TRANSP A TERAPIAS AUTORIZACION 2025 SEGUN RESOLUCION …"
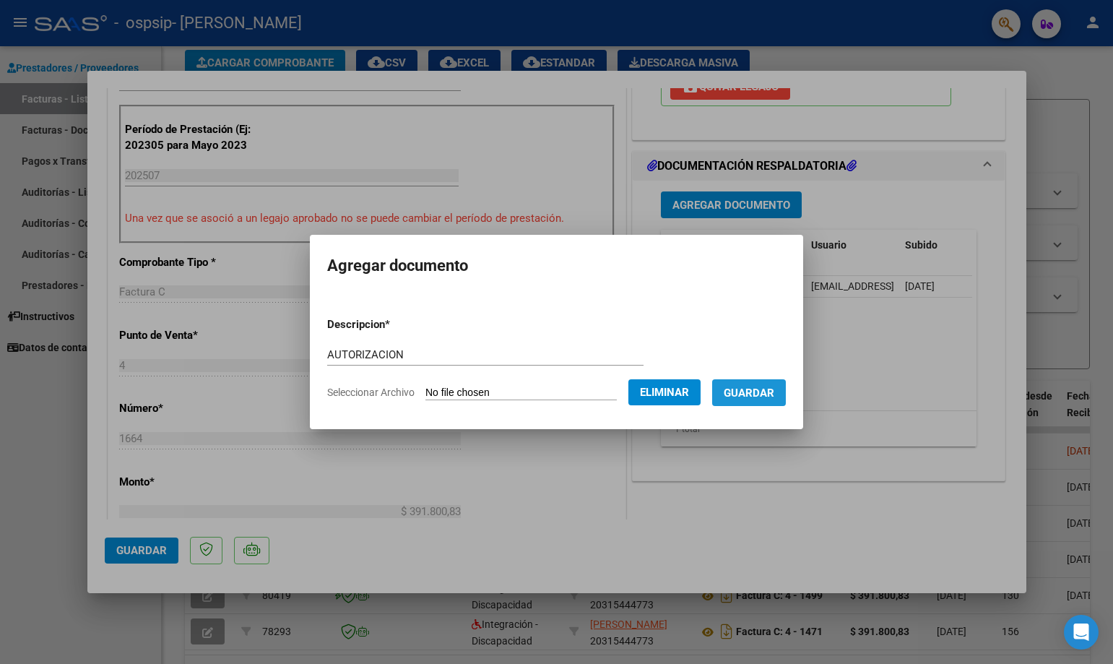
click at [745, 397] on span "Guardar" at bounding box center [749, 393] width 51 height 13
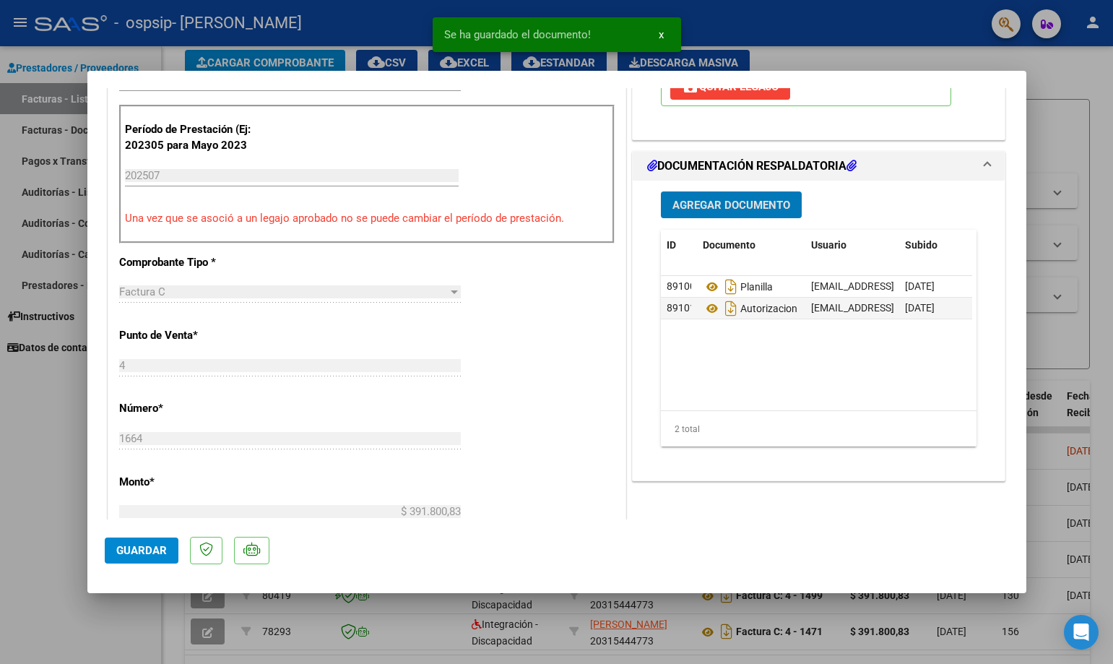
click at [686, 207] on span "Agregar Documento" at bounding box center [732, 205] width 118 height 13
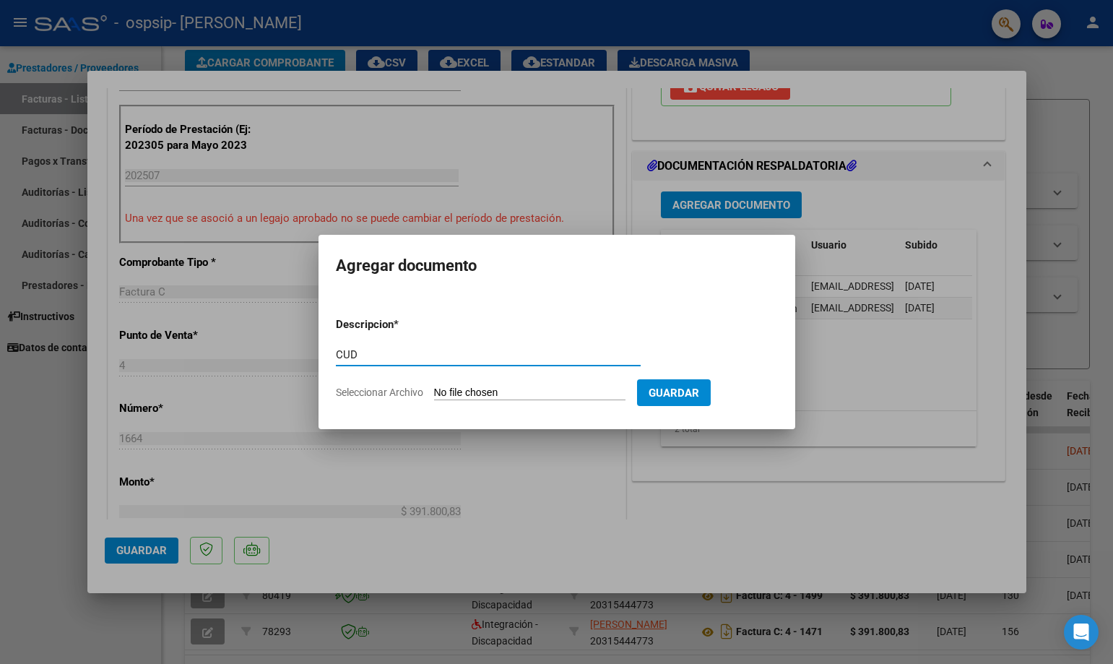
type input "CUD"
click at [519, 393] on input "Seleccionar Archivo" at bounding box center [529, 394] width 191 height 14
type input "C:\fakepath\CUD [PERSON_NAME].pdf"
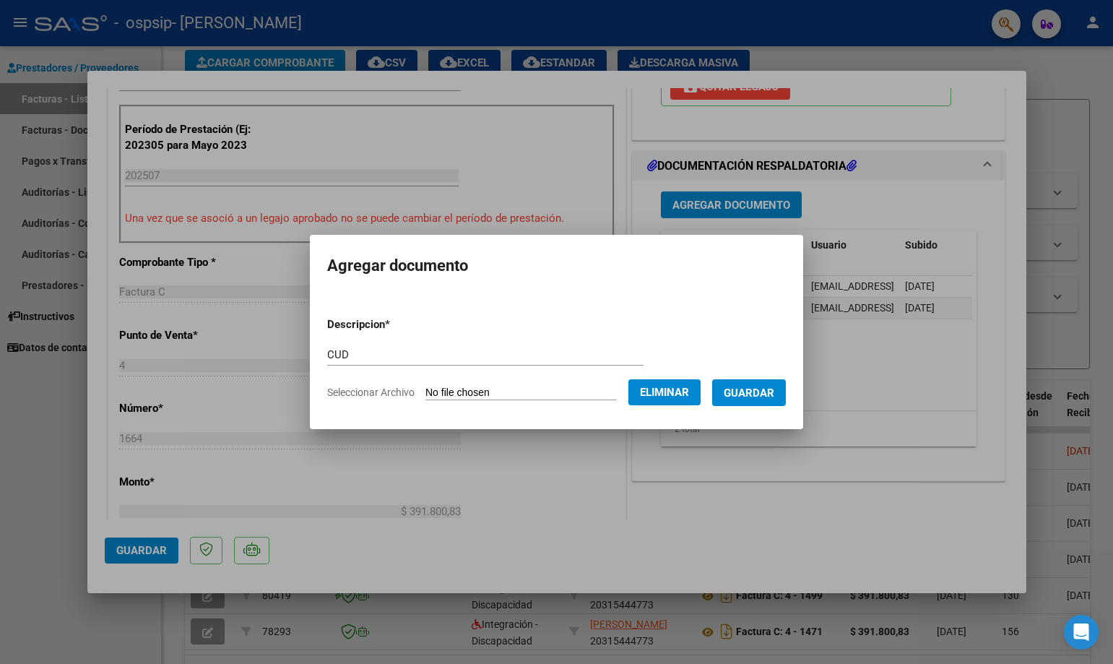
click at [739, 387] on span "Guardar" at bounding box center [749, 393] width 51 height 13
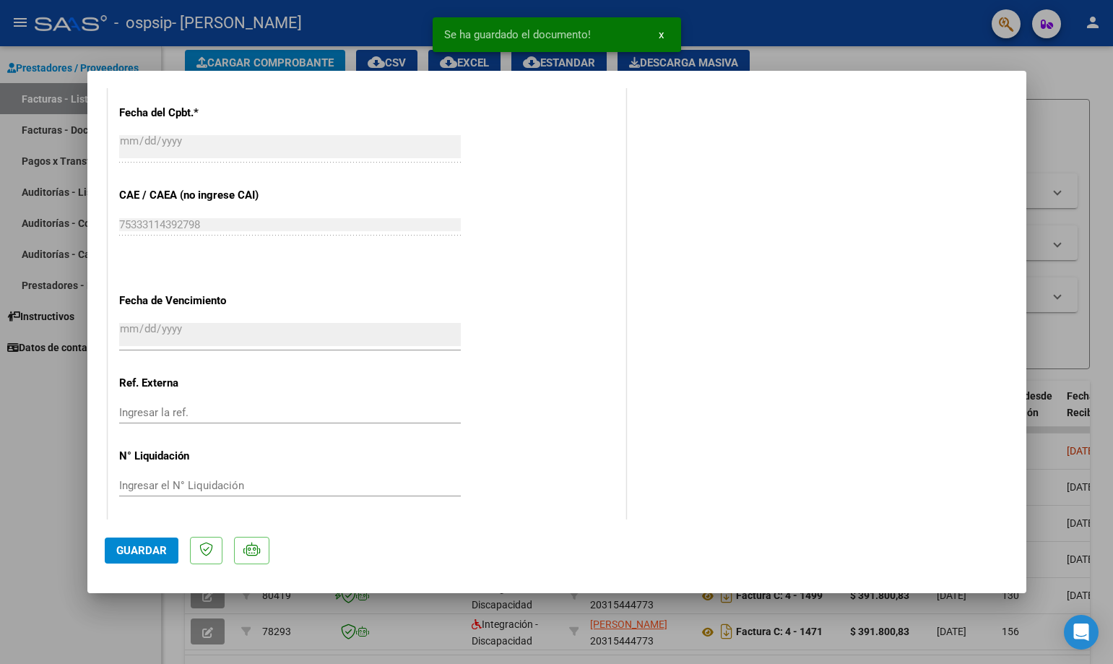
scroll to position [808, 0]
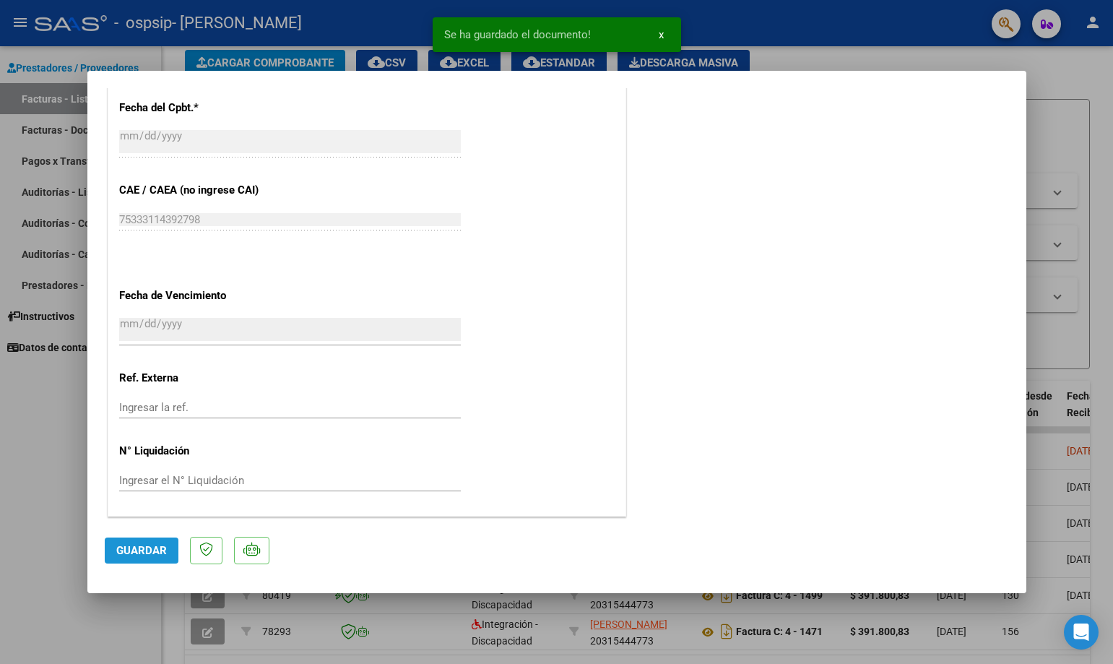
click at [142, 552] on span "Guardar" at bounding box center [141, 550] width 51 height 13
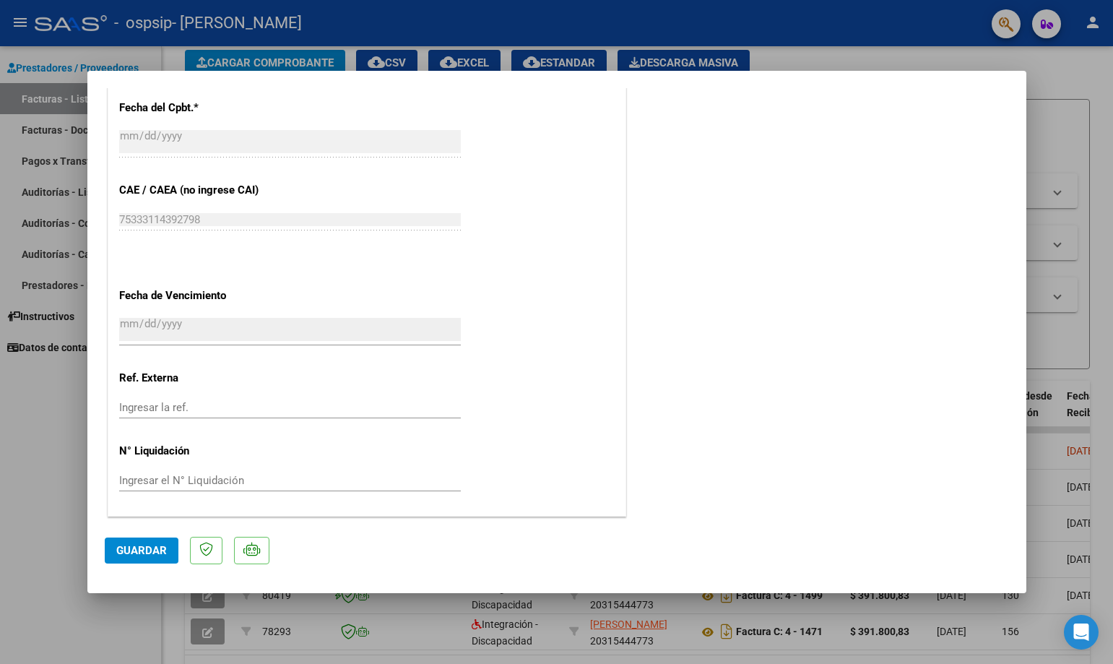
click at [1077, 133] on div at bounding box center [556, 332] width 1113 height 664
type input "$ 0,00"
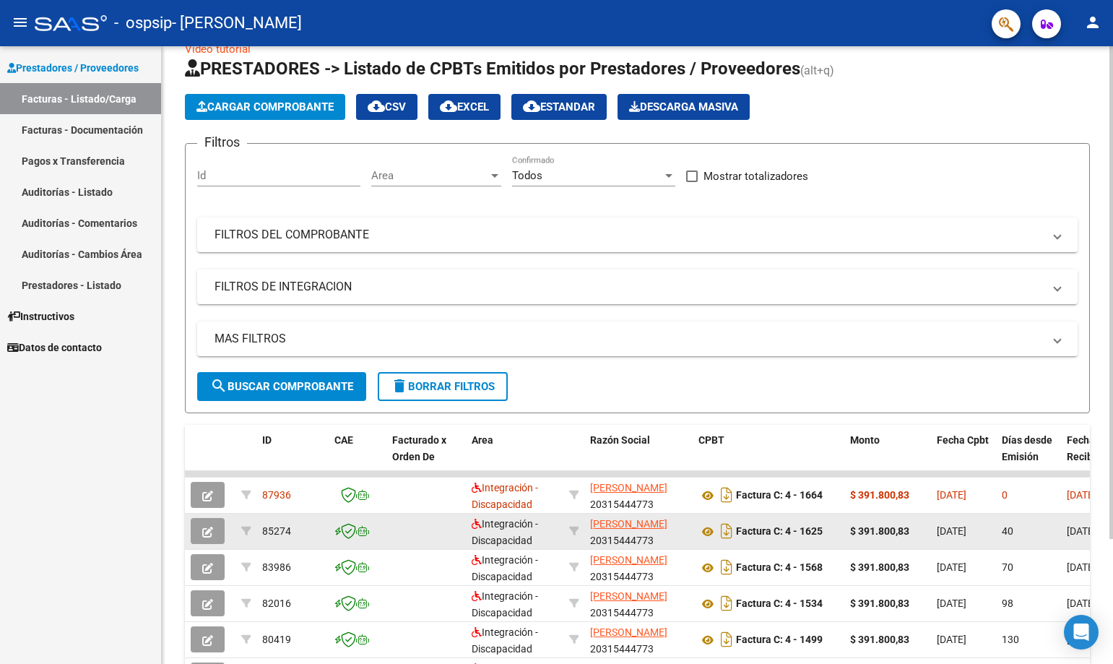
scroll to position [0, 0]
